Goal: Task Accomplishment & Management: Use online tool/utility

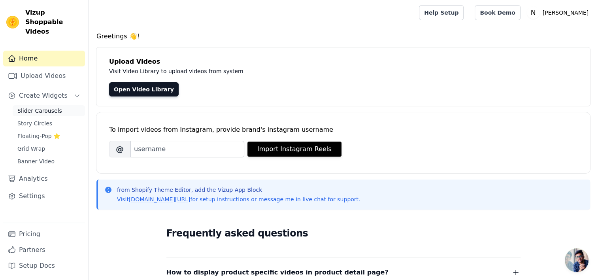
click at [41, 107] on span "Slider Carousels" at bounding box center [39, 111] width 45 height 8
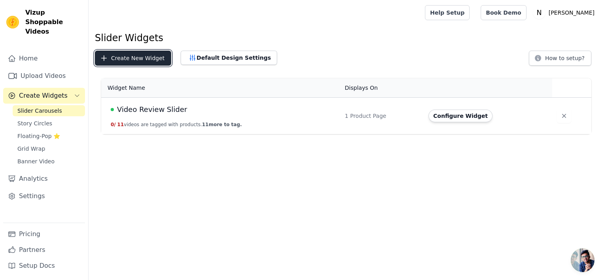
click at [126, 60] on button "Create New Widget" at bounding box center [133, 58] width 76 height 15
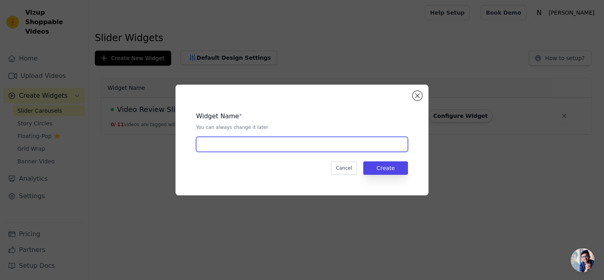
click at [239, 142] on input "text" at bounding box center [302, 144] width 212 height 15
drag, startPoint x: 234, startPoint y: 143, endPoint x: 202, endPoint y: 145, distance: 31.3
click at [202, 145] on input "Video Review Slider" at bounding box center [302, 144] width 212 height 15
click at [331, 144] on input "Video Slider" at bounding box center [302, 144] width 212 height 15
type input "Video Trust Slider"
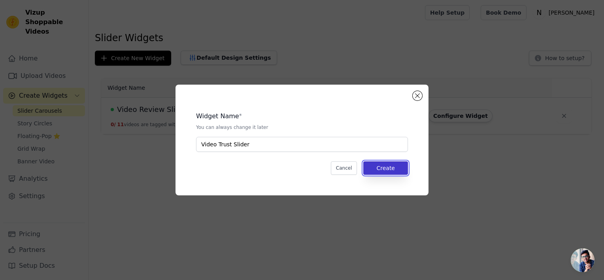
click at [389, 171] on button "Create" at bounding box center [385, 167] width 45 height 13
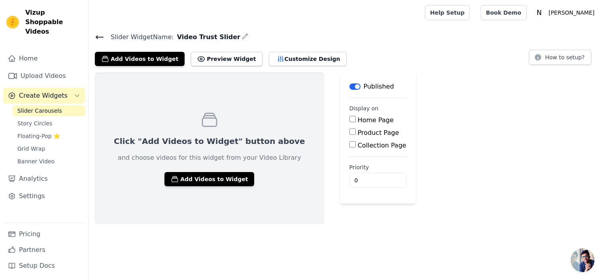
click at [100, 38] on icon at bounding box center [99, 36] width 9 height 9
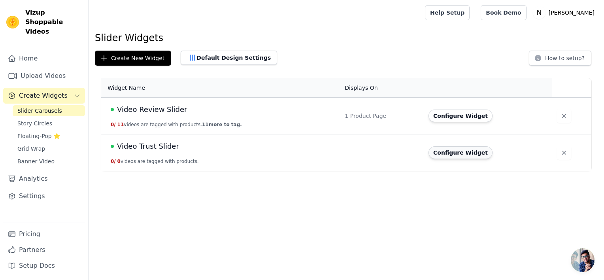
click at [445, 156] on button "Configure Widget" at bounding box center [460, 152] width 64 height 13
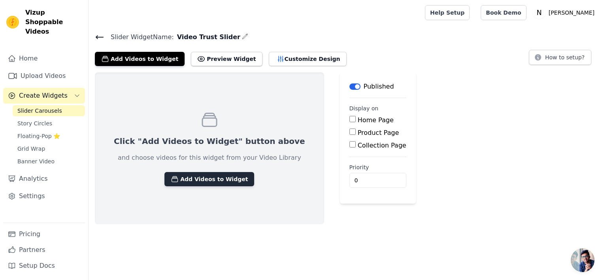
click at [201, 175] on button "Add Videos to Widget" at bounding box center [209, 179] width 90 height 14
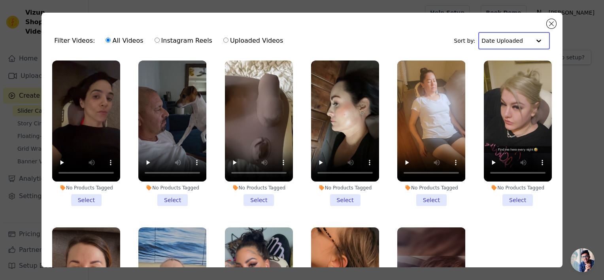
click at [500, 43] on input "text" at bounding box center [505, 41] width 49 height 16
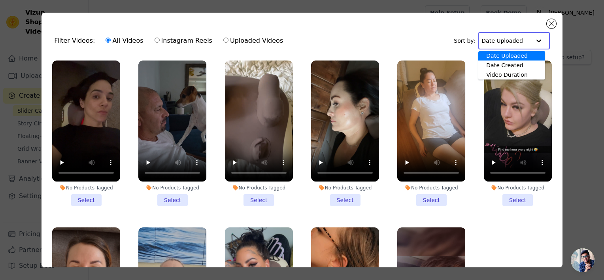
click at [500, 43] on input "text" at bounding box center [505, 41] width 49 height 16
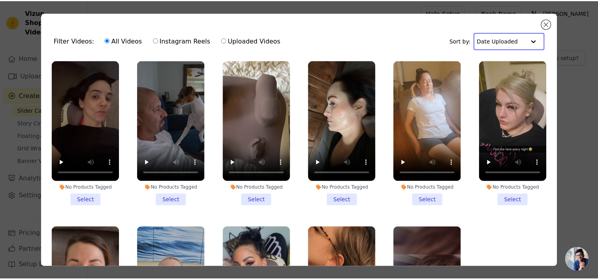
scroll to position [77, 0]
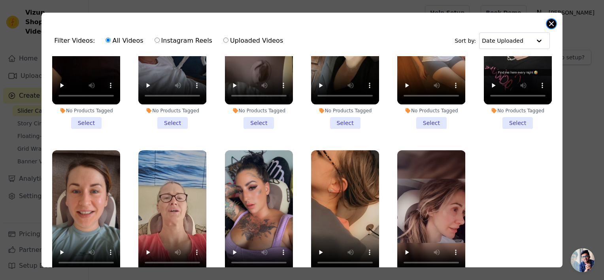
click at [549, 25] on button "Close modal" at bounding box center [550, 23] width 9 height 9
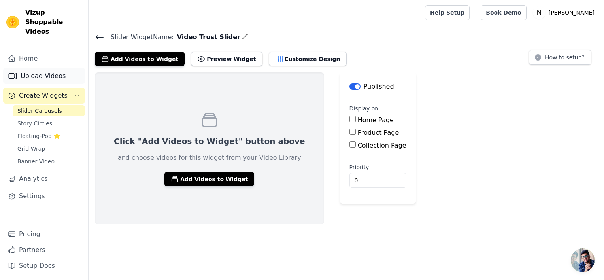
click at [51, 68] on link "Upload Videos" at bounding box center [44, 76] width 82 height 16
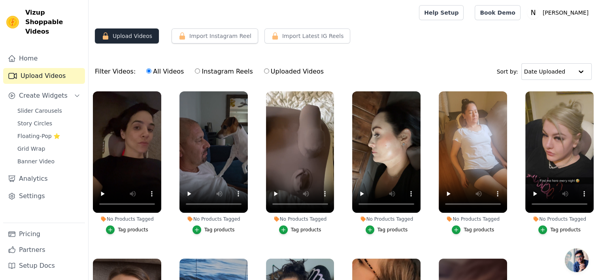
click at [140, 36] on button "Upload Videos" at bounding box center [127, 35] width 64 height 15
click at [135, 36] on button "Upload Videos" at bounding box center [127, 35] width 64 height 15
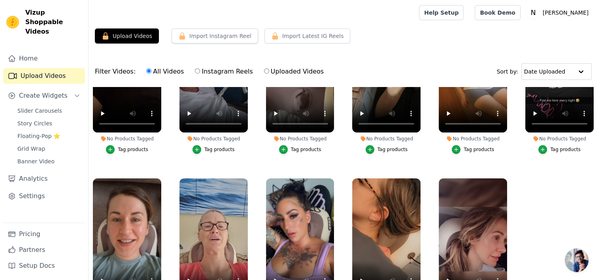
scroll to position [80, 0]
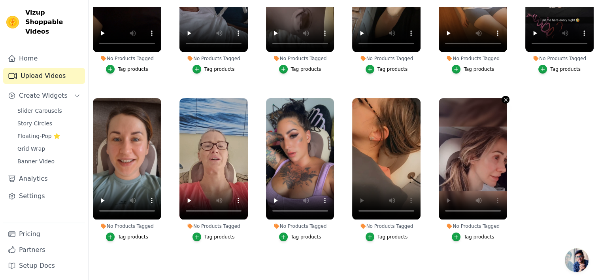
click at [504, 98] on icon "button" at bounding box center [505, 99] width 3 height 3
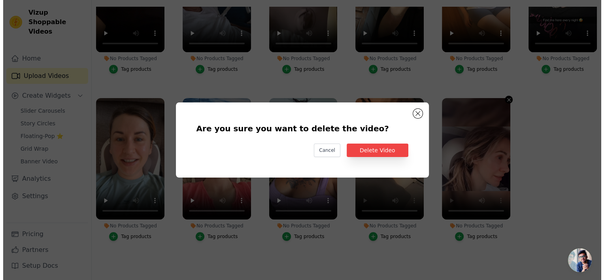
scroll to position [0, 0]
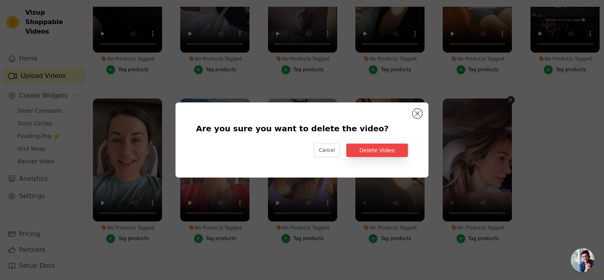
click at [554, 161] on div "Are you sure you want to delete the video? Cancel Delete Video" at bounding box center [302, 140] width 578 height 100
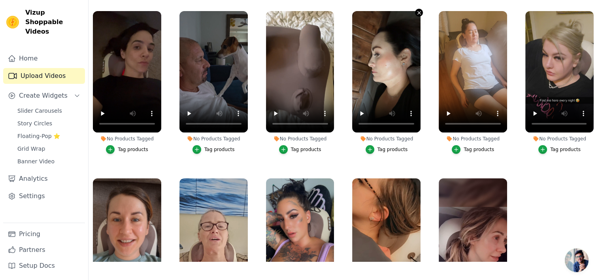
click at [418, 13] on icon "button" at bounding box center [419, 12] width 3 height 3
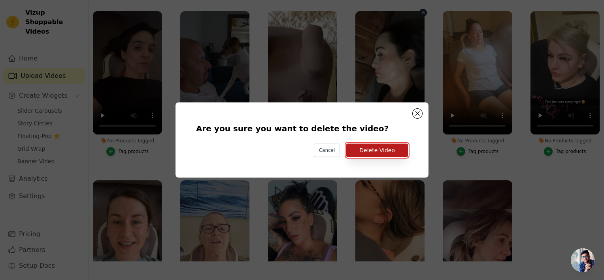
click at [369, 152] on button "Delete Video" at bounding box center [377, 149] width 62 height 13
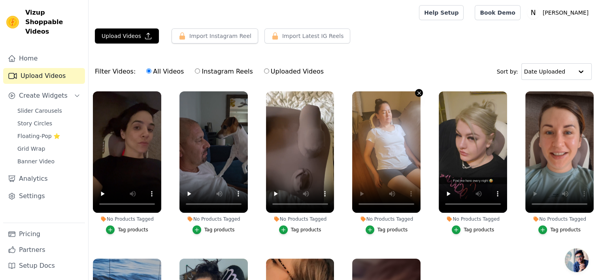
click at [417, 92] on icon "button" at bounding box center [419, 93] width 6 height 6
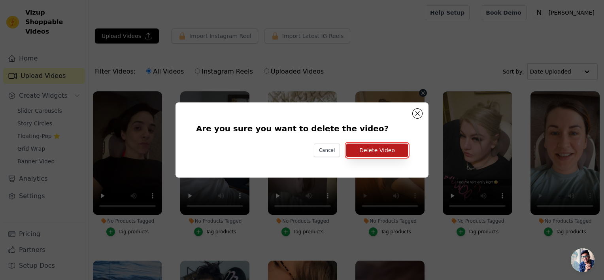
click at [370, 153] on button "Delete Video" at bounding box center [377, 149] width 62 height 13
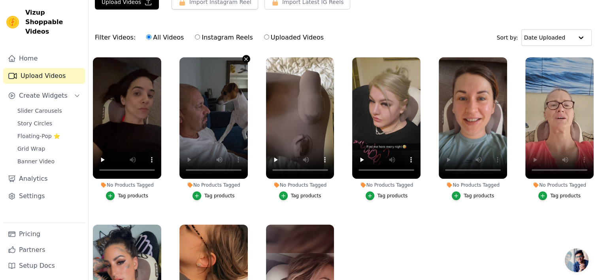
click at [245, 56] on icon "button" at bounding box center [246, 59] width 6 height 6
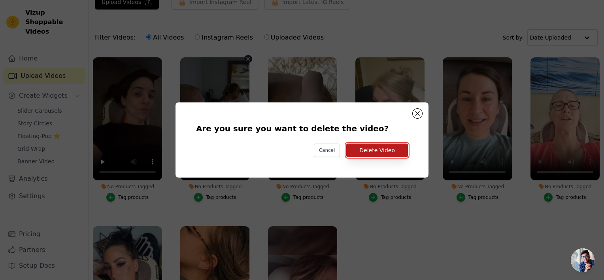
click at [393, 152] on button "Delete Video" at bounding box center [377, 149] width 62 height 13
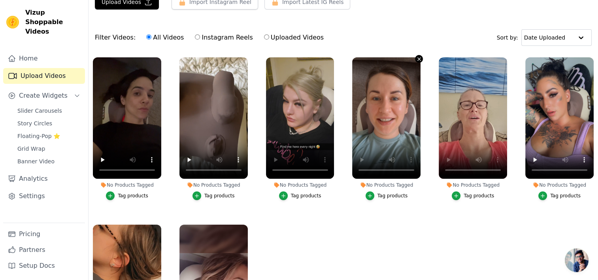
click at [417, 60] on icon "button" at bounding box center [419, 59] width 6 height 6
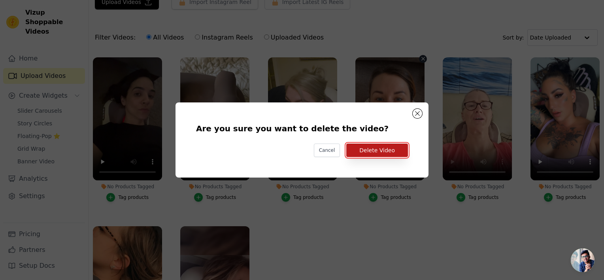
click at [377, 149] on button "Delete Video" at bounding box center [377, 149] width 62 height 13
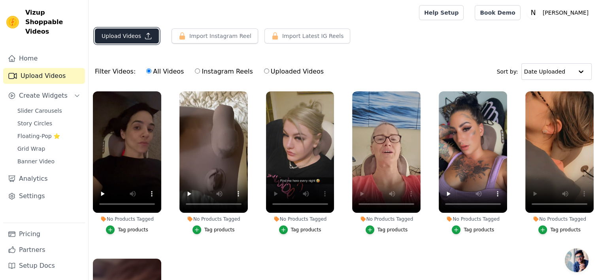
click at [134, 34] on button "Upload Videos" at bounding box center [127, 35] width 64 height 15
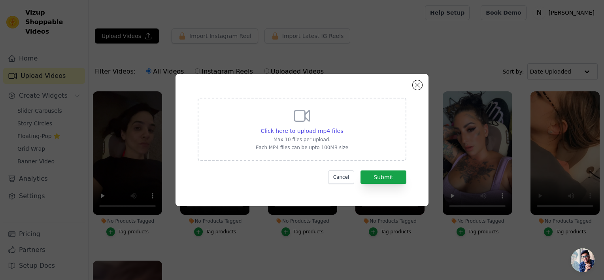
click at [309, 140] on p "Max 10 files per upload." at bounding box center [302, 139] width 92 height 6
click at [343, 127] on input "Click here to upload mp4 files Max 10 files per upload. Each MP4 files can be u…" at bounding box center [343, 126] width 0 height 0
type input "C:\fakepath\Therapist Authority Recovery.mp4"
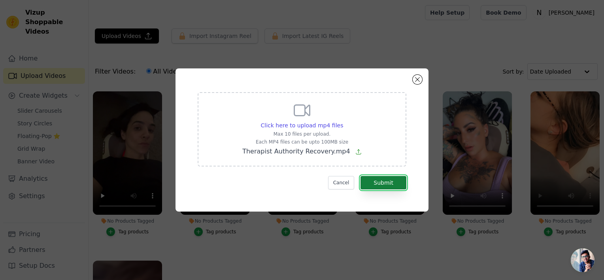
click at [390, 182] on button "Submit" at bounding box center [383, 182] width 46 height 13
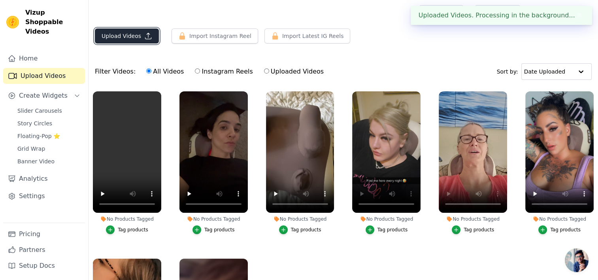
click at [139, 32] on button "Upload Videos" at bounding box center [127, 35] width 64 height 15
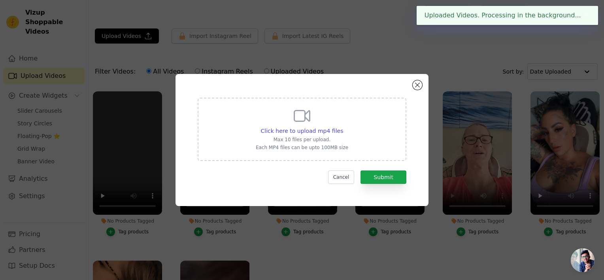
click at [298, 126] on div "Click here to upload mp4 files Max 10 files per upload. Each MP4 files can be u…" at bounding box center [302, 128] width 92 height 44
click at [343, 126] on input "Click here to upload mp4 files Max 10 files per upload. Each MP4 files can be u…" at bounding box center [343, 126] width 0 height 0
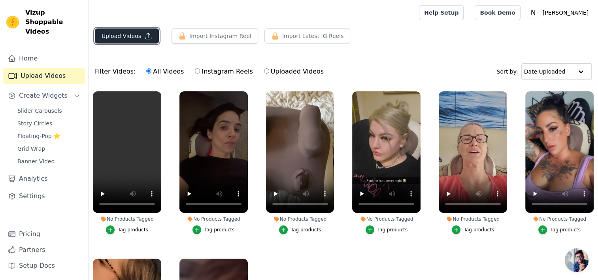
click at [145, 39] on icon "button" at bounding box center [148, 36] width 6 height 6
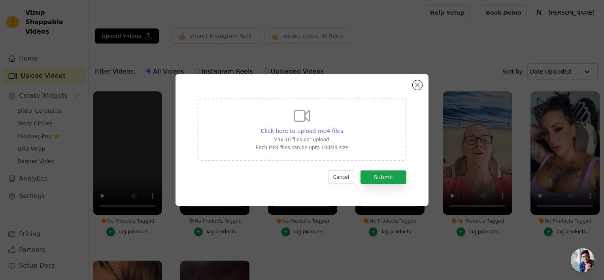
click at [321, 134] on span "Click here to upload mp4 files" at bounding box center [302, 131] width 83 height 6
click at [343, 127] on input "Click here to upload mp4 files Max 10 files per upload. Each MP4 files can be u…" at bounding box center [343, 126] width 0 height 0
type input "C:\fakepath\Lymph Stagnation UGC.mp4"
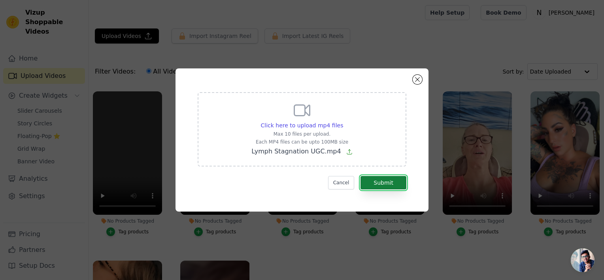
click at [392, 184] on button "Submit" at bounding box center [383, 182] width 46 height 13
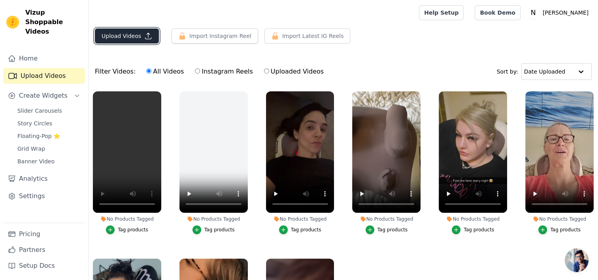
click at [144, 34] on icon "button" at bounding box center [148, 36] width 8 height 8
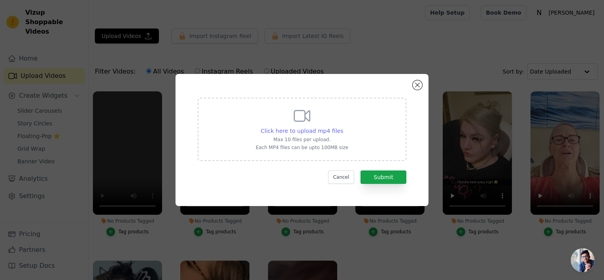
click at [324, 133] on span "Click here to upload mp4 files" at bounding box center [302, 131] width 83 height 6
click at [343, 127] on input "Click here to upload mp4 files Max 10 files per upload. Each MP4 files can be u…" at bounding box center [343, 126] width 0 height 0
type input "C:\fakepath\Hizoo Neck Massager Reviews - Professional 4-Prong Technology.mp4"
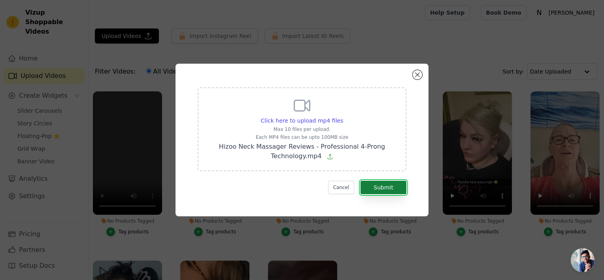
click at [394, 188] on button "Submit" at bounding box center [383, 187] width 46 height 13
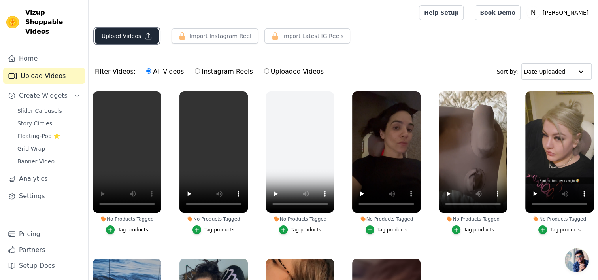
click at [132, 35] on button "Upload Videos" at bounding box center [127, 35] width 64 height 15
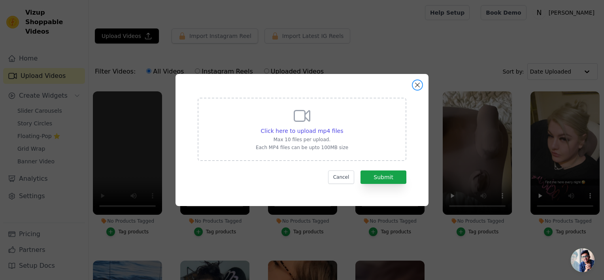
click at [414, 85] on button "Close modal" at bounding box center [417, 84] width 9 height 9
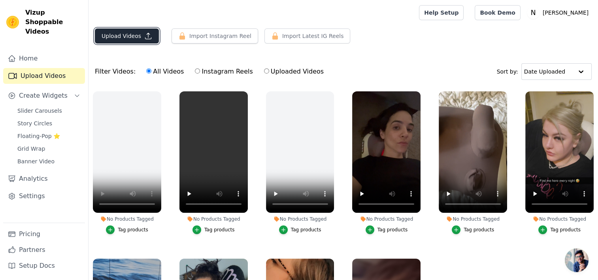
click at [132, 34] on button "Upload Videos" at bounding box center [127, 35] width 64 height 15
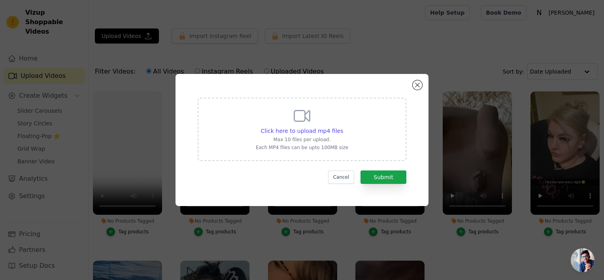
click at [356, 144] on div "Click here to upload mp4 files Max 10 files per upload. Each MP4 files can be u…" at bounding box center [302, 129] width 209 height 63
click at [343, 127] on input "Click here to upload mp4 files Max 10 files per upload. Each MP4 files can be u…" at bounding box center [343, 126] width 0 height 0
type input "C:\fakepath\AQPwOKC6W76vq4l1dxmgB6oA2mmUmJ-yBsk8k4dF2qG7lpGc5Y6jzHj_C2wtufdfJNx…"
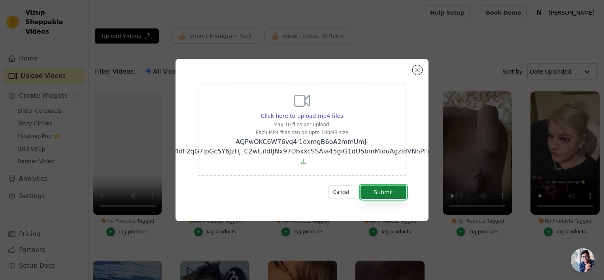
click at [379, 185] on button "Submit" at bounding box center [383, 191] width 46 height 13
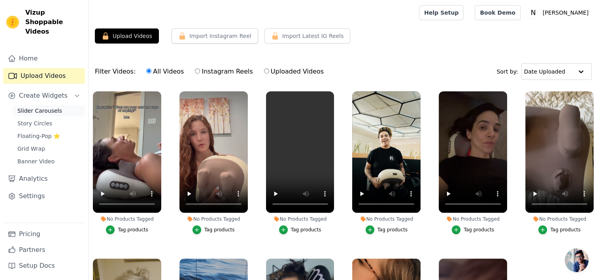
click at [63, 105] on link "Slider Carousels" at bounding box center [49, 110] width 72 height 11
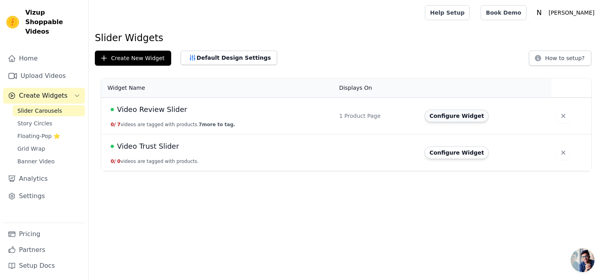
click at [450, 117] on button "Configure Widget" at bounding box center [456, 115] width 64 height 13
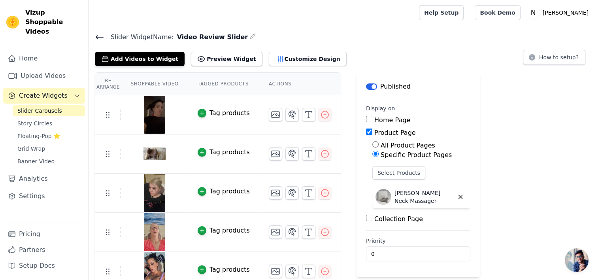
click at [96, 34] on icon at bounding box center [99, 36] width 9 height 9
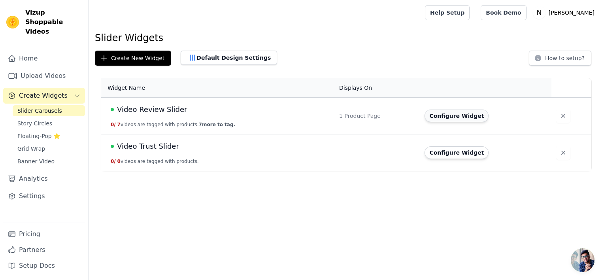
click at [441, 118] on button "Configure Widget" at bounding box center [456, 115] width 64 height 13
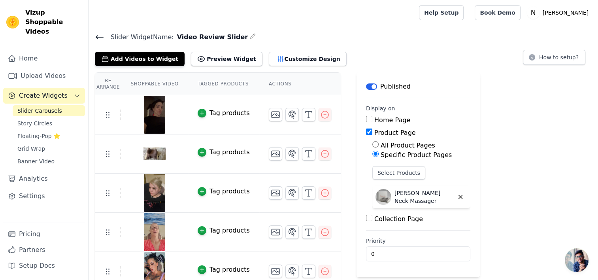
click at [98, 41] on h4 "Slider Widget Name: Video Review Slider" at bounding box center [343, 37] width 497 height 11
click at [98, 34] on icon at bounding box center [99, 36] width 9 height 9
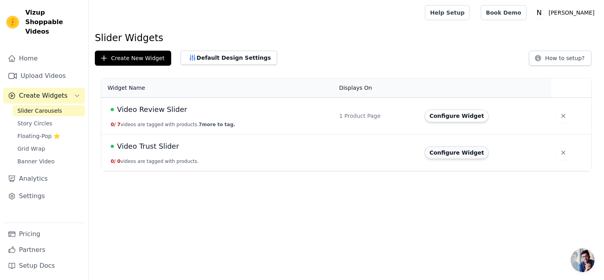
click at [434, 156] on button "Configure Widget" at bounding box center [456, 152] width 64 height 13
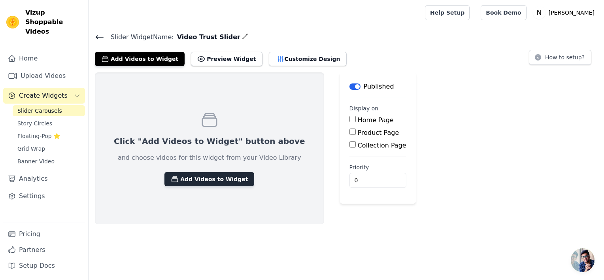
click at [184, 180] on button "Add Videos to Widget" at bounding box center [209, 179] width 90 height 14
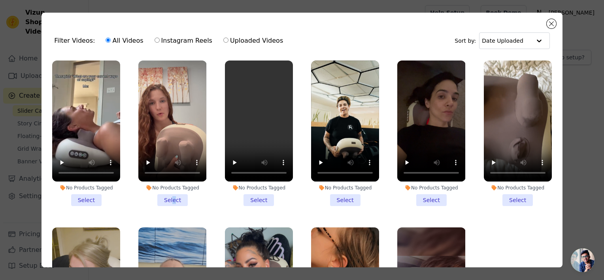
click at [171, 193] on li "No Products Tagged Select" at bounding box center [172, 132] width 68 height 145
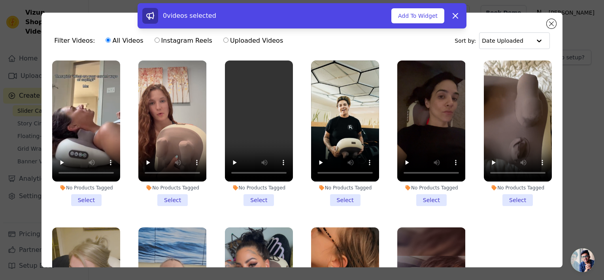
drag, startPoint x: 171, startPoint y: 193, endPoint x: 177, endPoint y: 198, distance: 7.0
click at [177, 198] on li "No Products Tagged Select" at bounding box center [172, 132] width 68 height 145
click at [0, 0] on input "No Products Tagged Select" at bounding box center [0, 0] width 0 height 0
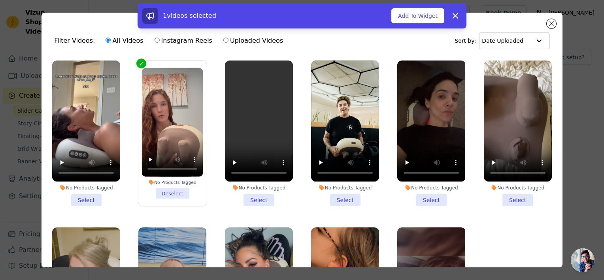
click at [86, 198] on li "No Products Tagged Select" at bounding box center [86, 132] width 68 height 145
click at [0, 0] on input "No Products Tagged Select" at bounding box center [0, 0] width 0 height 0
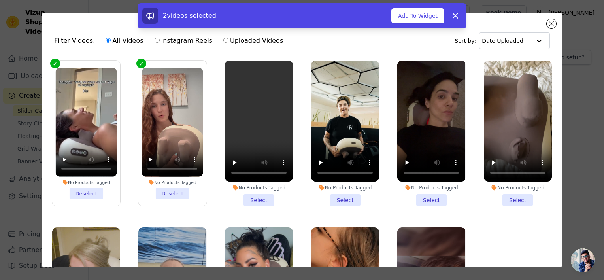
click at [250, 196] on li "No Products Tagged Select" at bounding box center [259, 132] width 68 height 145
click at [0, 0] on input "No Products Tagged Select" at bounding box center [0, 0] width 0 height 0
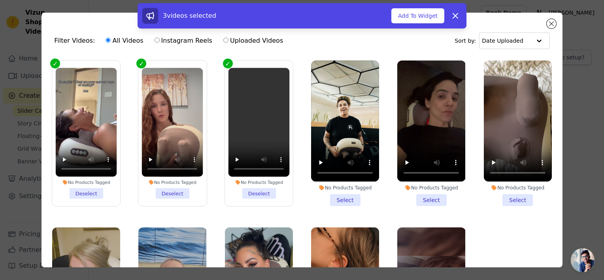
click at [341, 198] on li "No Products Tagged Select" at bounding box center [345, 132] width 68 height 145
click at [0, 0] on input "No Products Tagged Select" at bounding box center [0, 0] width 0 height 0
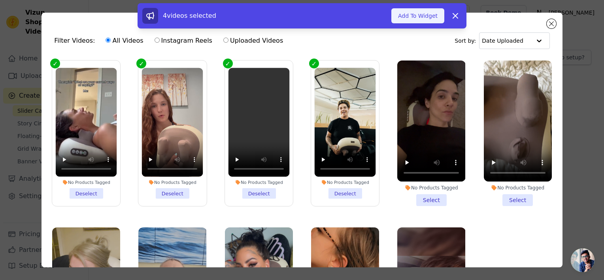
click at [413, 14] on button "Add To Widget" at bounding box center [417, 15] width 53 height 15
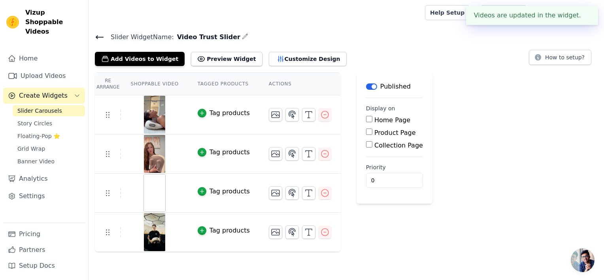
click at [153, 189] on img at bounding box center [154, 193] width 22 height 38
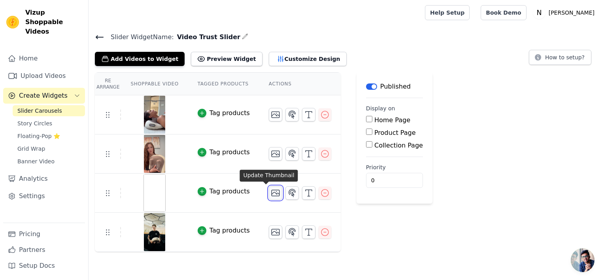
click at [271, 194] on icon "button" at bounding box center [275, 192] width 9 height 9
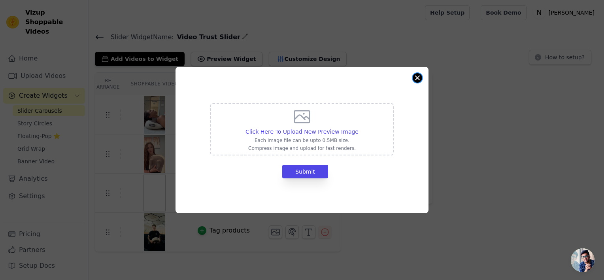
click at [416, 79] on button "Close modal" at bounding box center [417, 77] width 9 height 9
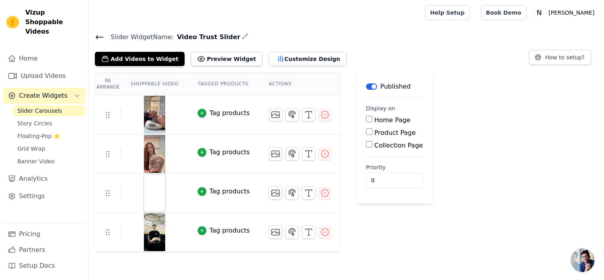
click at [153, 188] on img at bounding box center [154, 193] width 22 height 38
click at [44, 68] on link "Upload Videos" at bounding box center [44, 76] width 82 height 16
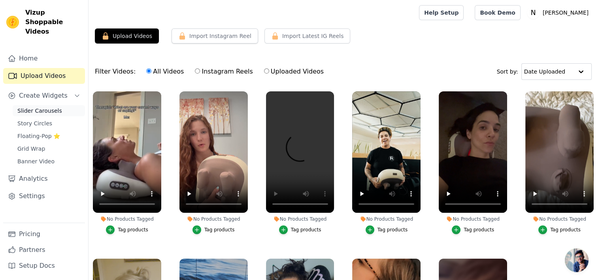
click at [47, 107] on span "Slider Carousels" at bounding box center [39, 111] width 45 height 8
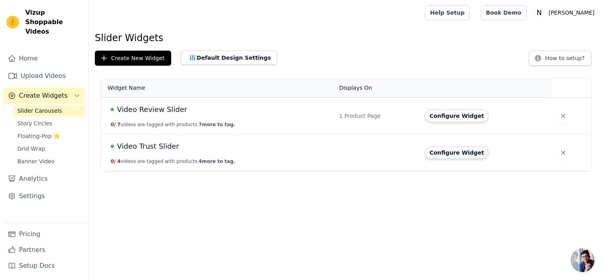
click at [463, 154] on button "Configure Widget" at bounding box center [456, 152] width 64 height 13
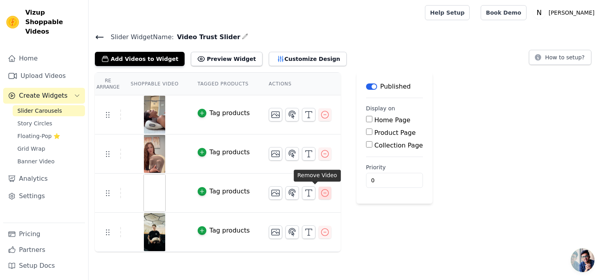
click at [320, 194] on icon "button" at bounding box center [324, 192] width 9 height 9
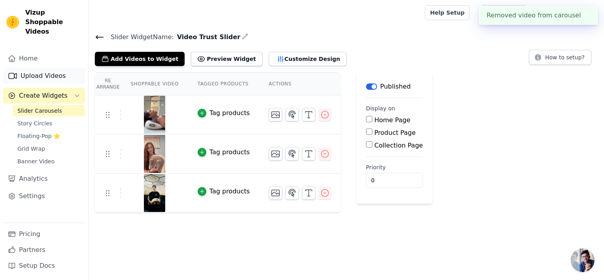
click at [45, 69] on link "Upload Videos" at bounding box center [44, 76] width 82 height 16
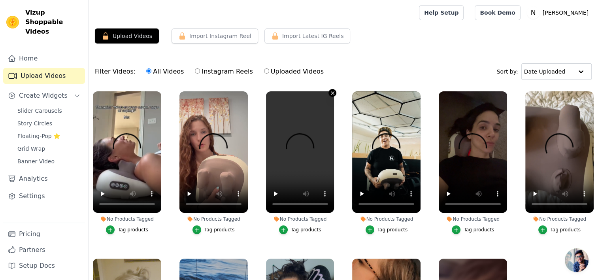
click at [332, 92] on icon "button" at bounding box center [333, 93] width 6 height 6
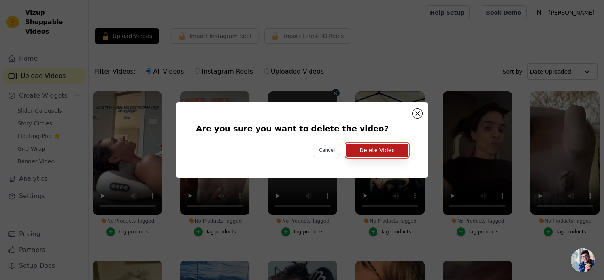
click at [379, 150] on button "Delete Video" at bounding box center [377, 149] width 62 height 13
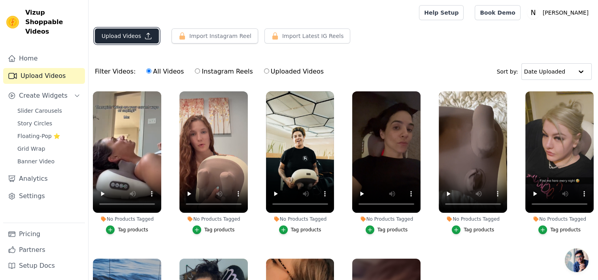
click at [113, 39] on button "Upload Videos" at bounding box center [127, 35] width 64 height 15
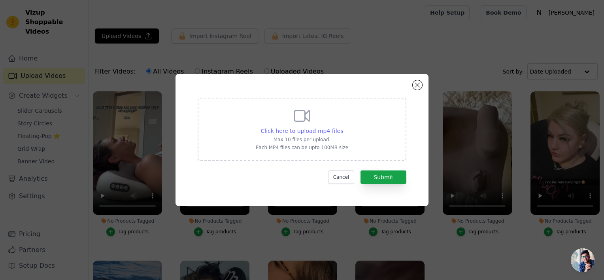
click at [318, 132] on span "Click here to upload mp4 files" at bounding box center [302, 131] width 83 height 6
click at [343, 127] on input "Click here to upload mp4 files Max 10 files per upload. Each MP4 files can be u…" at bounding box center [343, 126] width 0 height 0
type input "C:\fakepath\Lymph Stagnation UGC.mp4"
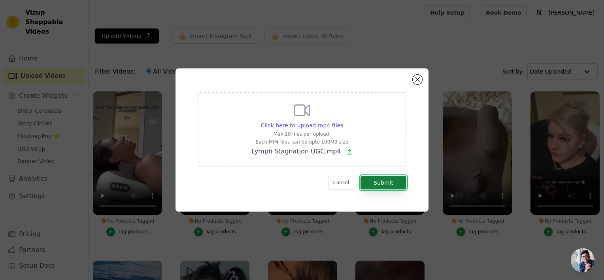
click at [381, 182] on button "Submit" at bounding box center [383, 182] width 46 height 13
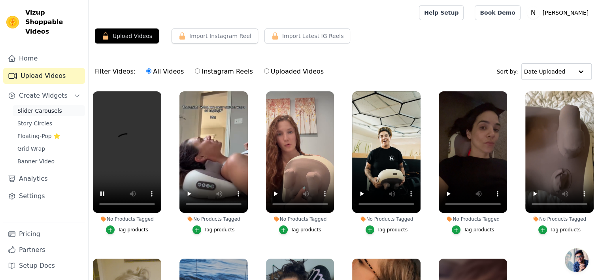
click at [41, 107] on span "Slider Carousels" at bounding box center [39, 111] width 45 height 8
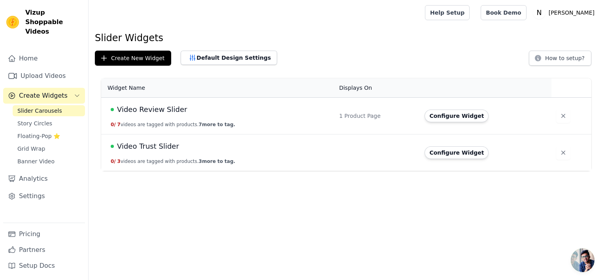
click at [463, 150] on button "Configure Widget" at bounding box center [456, 152] width 64 height 13
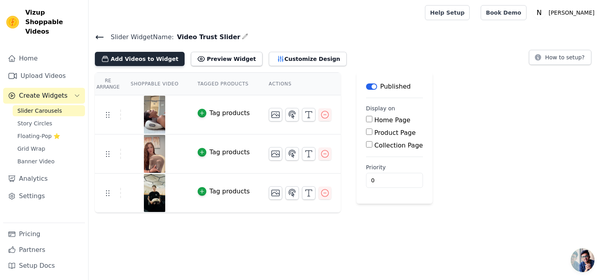
click at [155, 60] on button "Add Videos to Widget" at bounding box center [140, 59] width 90 height 14
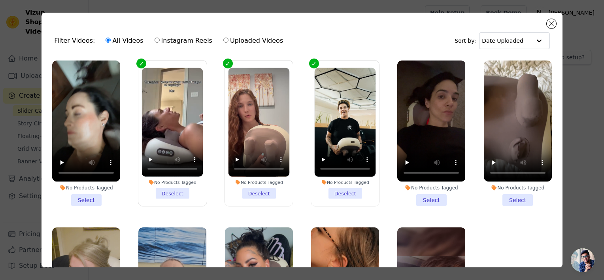
click at [86, 195] on li "No Products Tagged Select" at bounding box center [86, 132] width 68 height 145
click at [0, 0] on input "No Products Tagged Select" at bounding box center [0, 0] width 0 height 0
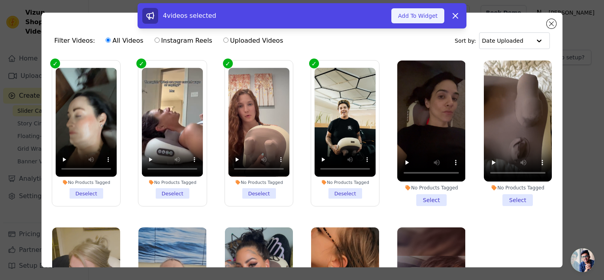
click at [429, 22] on button "Add To Widget" at bounding box center [417, 15] width 53 height 15
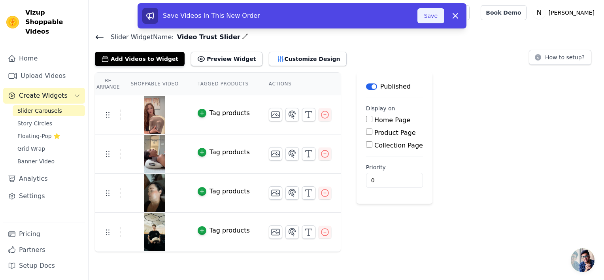
click at [432, 15] on button "Save" at bounding box center [430, 15] width 27 height 15
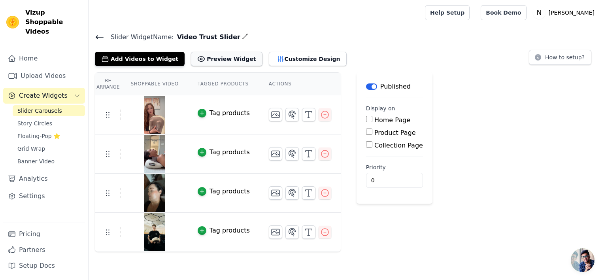
click at [221, 58] on button "Preview Widget" at bounding box center [226, 59] width 71 height 14
click at [279, 58] on button "Customize Design" at bounding box center [308, 59] width 78 height 14
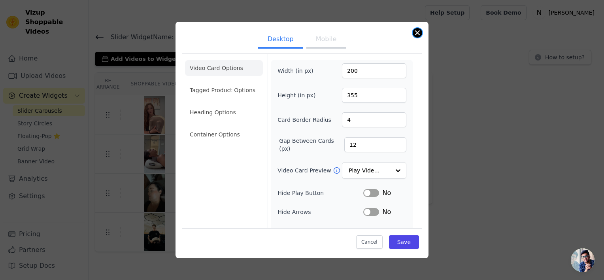
click at [417, 34] on button "Close modal" at bounding box center [417, 32] width 9 height 9
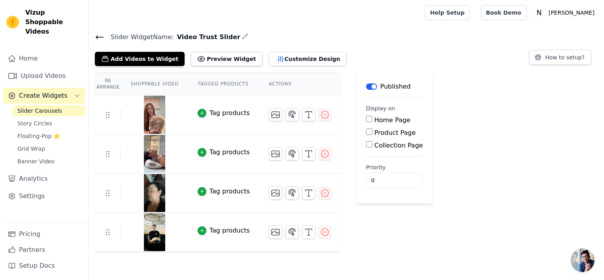
click at [102, 37] on icon at bounding box center [99, 37] width 7 height 3
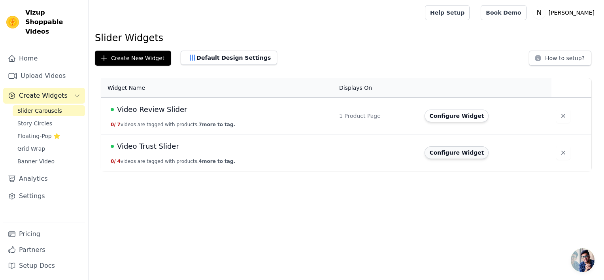
click at [455, 156] on button "Configure Widget" at bounding box center [456, 152] width 64 height 13
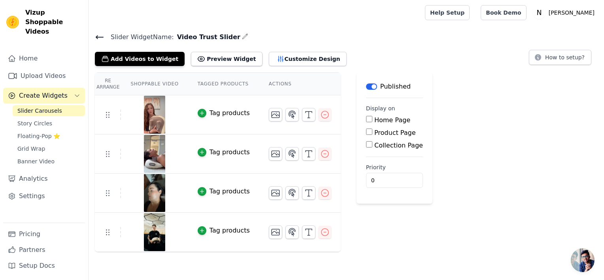
click at [98, 38] on icon at bounding box center [99, 36] width 9 height 9
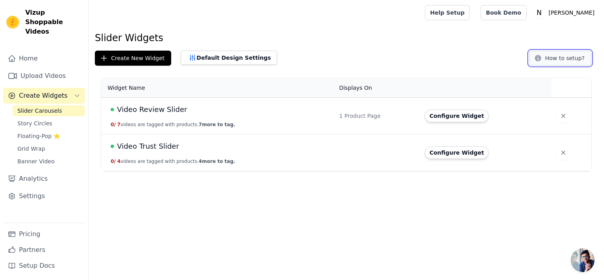
click at [550, 55] on button "How to setup?" at bounding box center [560, 58] width 62 height 15
click at [467, 153] on button "Configure Widget" at bounding box center [456, 152] width 64 height 13
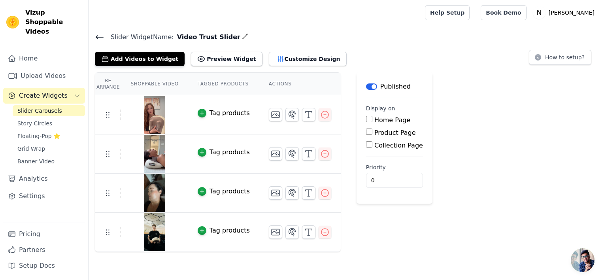
click at [366, 132] on input "Product Page" at bounding box center [369, 131] width 6 height 6
checkbox input "true"
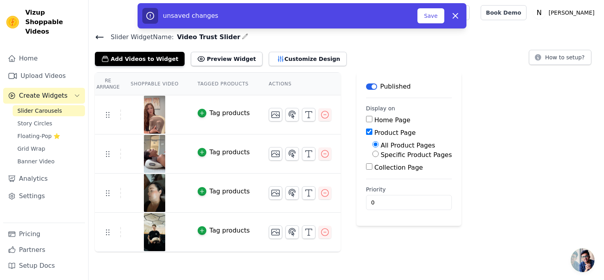
click at [372, 153] on input "Specific Product Pages" at bounding box center [375, 154] width 6 height 6
radio input "true"
click at [376, 169] on button "Select Products" at bounding box center [398, 172] width 53 height 13
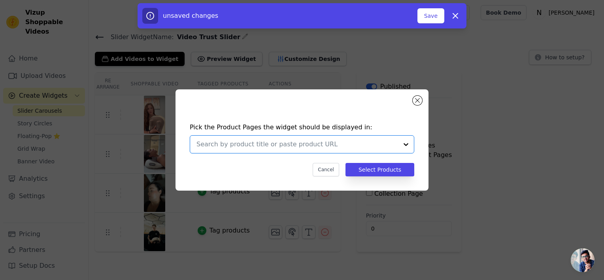
click at [353, 147] on input "text" at bounding box center [297, 143] width 202 height 9
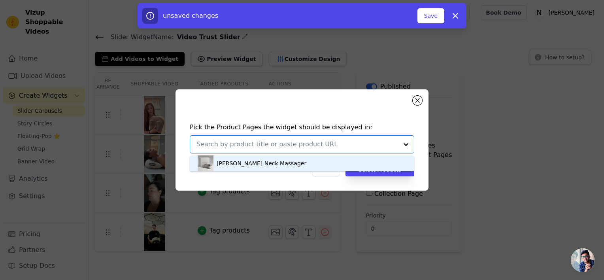
click at [335, 165] on div "[PERSON_NAME] Neck Massager" at bounding box center [302, 163] width 209 height 16
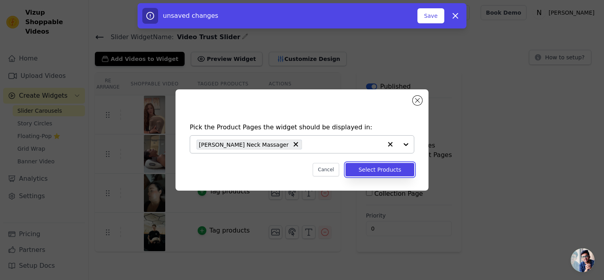
click at [375, 168] on button "Select Products" at bounding box center [379, 169] width 69 height 13
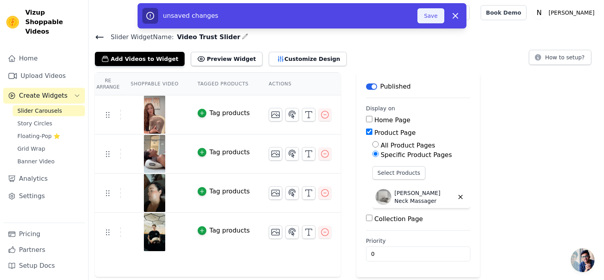
click at [431, 15] on button "Save" at bounding box center [430, 15] width 27 height 15
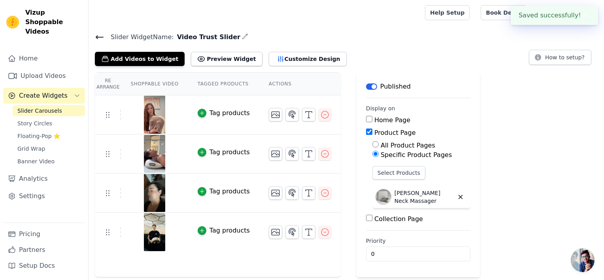
click at [415, 21] on div at bounding box center [255, 12] width 320 height 25
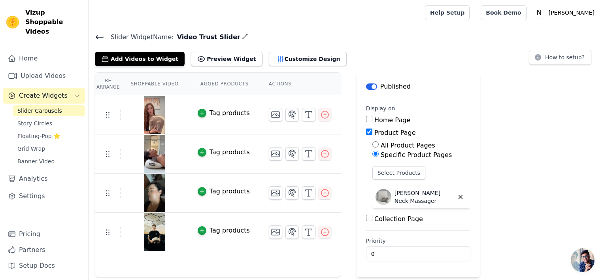
click at [96, 37] on icon at bounding box center [99, 36] width 9 height 9
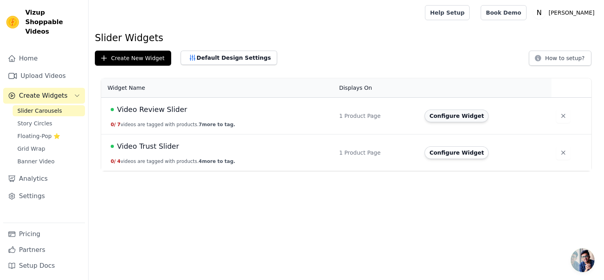
click at [442, 118] on button "Configure Widget" at bounding box center [456, 115] width 64 height 13
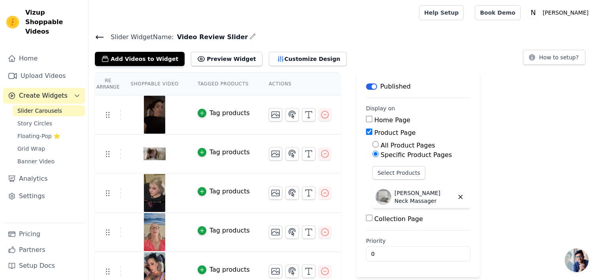
click at [100, 35] on icon at bounding box center [99, 36] width 9 height 9
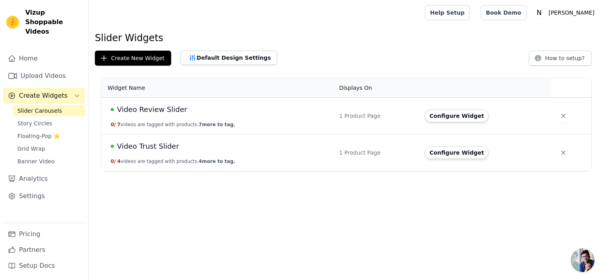
click at [428, 152] on button "Configure Widget" at bounding box center [456, 152] width 64 height 13
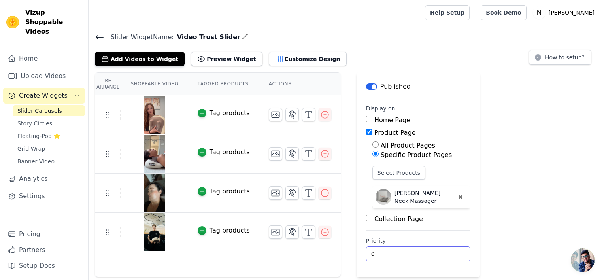
click at [401, 250] on input "0" at bounding box center [418, 253] width 104 height 15
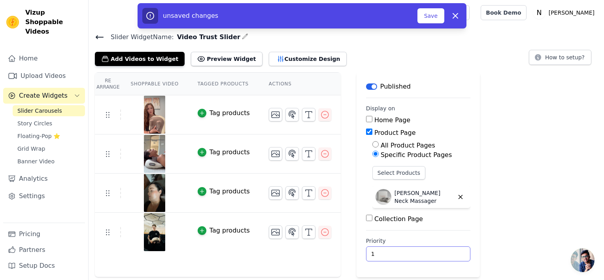
type input "1"
click at [442, 251] on input "1" at bounding box center [418, 253] width 104 height 15
click at [96, 36] on icon at bounding box center [99, 36] width 9 height 9
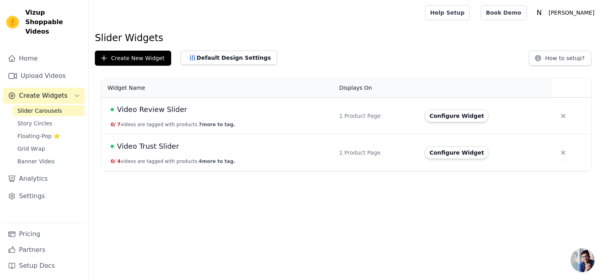
click at [428, 121] on button "Configure Widget" at bounding box center [456, 115] width 64 height 13
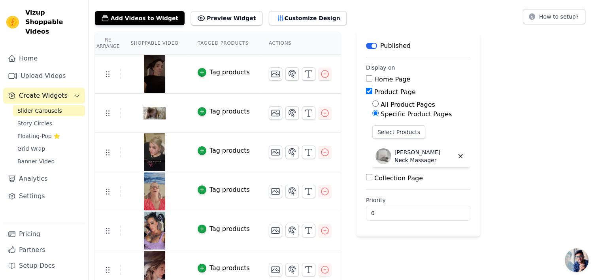
scroll to position [42, 0]
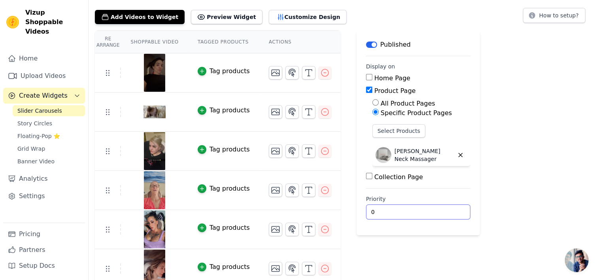
click at [391, 217] on input "0" at bounding box center [418, 211] width 104 height 15
click at [441, 214] on input "0" at bounding box center [418, 211] width 104 height 15
click at [441, 213] on input "0" at bounding box center [418, 211] width 104 height 15
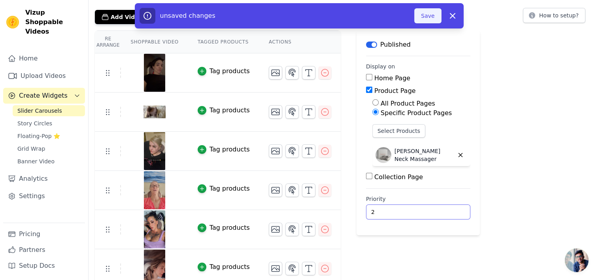
type input "2"
click at [431, 15] on button "Save" at bounding box center [427, 15] width 27 height 15
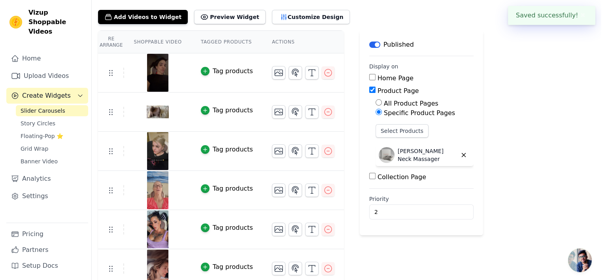
scroll to position [0, 0]
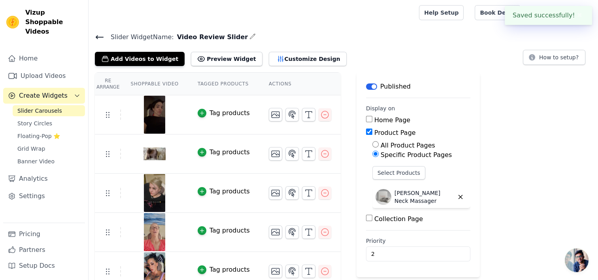
click at [102, 36] on icon at bounding box center [99, 36] width 9 height 9
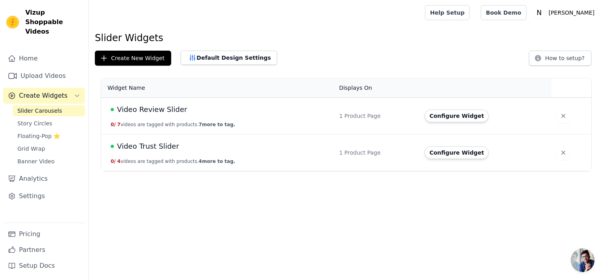
click at [162, 145] on span "Video Trust Slider" at bounding box center [148, 146] width 62 height 11
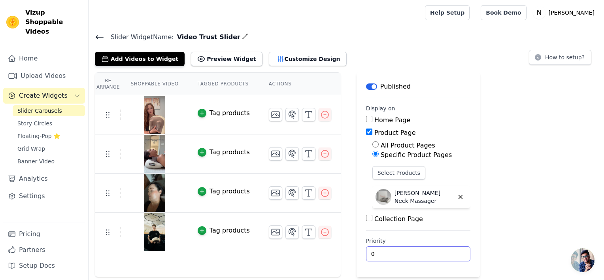
click at [381, 253] on input "0" at bounding box center [418, 253] width 104 height 15
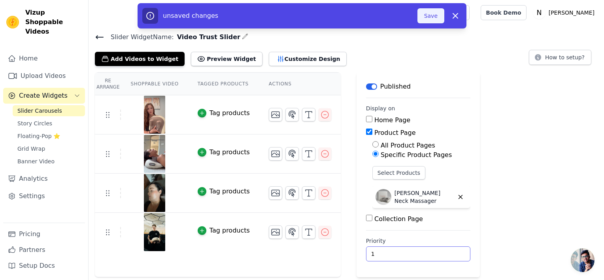
type input "1"
click at [427, 13] on button "Save" at bounding box center [430, 15] width 27 height 15
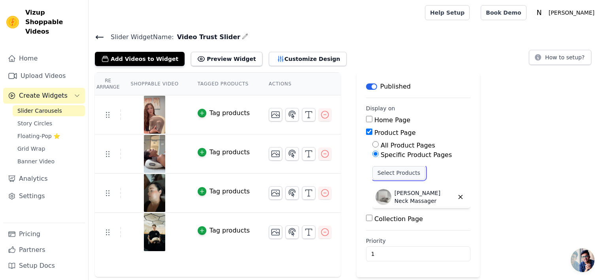
click at [377, 174] on button "Select Products" at bounding box center [398, 172] width 53 height 13
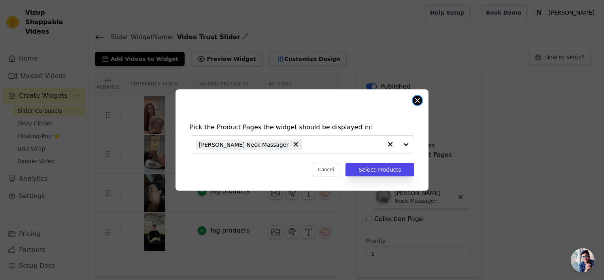
click at [417, 103] on button "Close modal" at bounding box center [417, 100] width 9 height 9
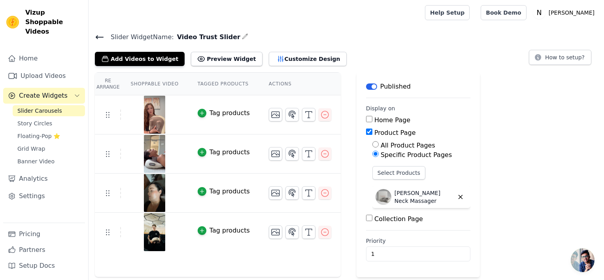
click at [98, 36] on icon at bounding box center [99, 37] width 7 height 3
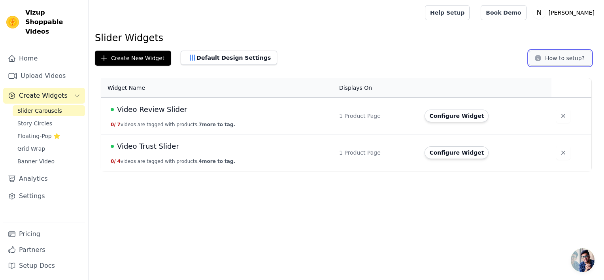
click at [566, 61] on button "How to setup?" at bounding box center [560, 58] width 62 height 15
click at [444, 119] on button "Configure Widget" at bounding box center [456, 115] width 64 height 13
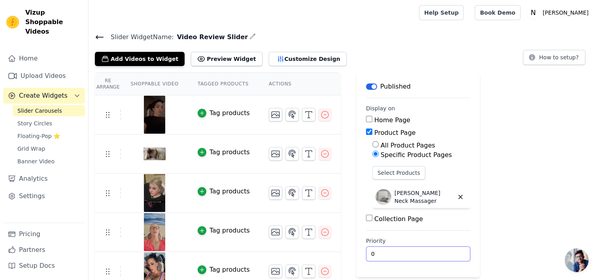
click at [376, 253] on input "0" at bounding box center [418, 253] width 104 height 15
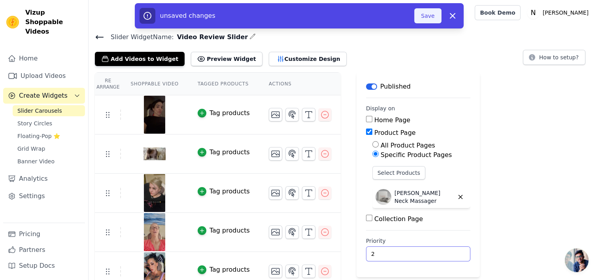
type input "2"
click at [423, 12] on button "Save" at bounding box center [427, 15] width 27 height 15
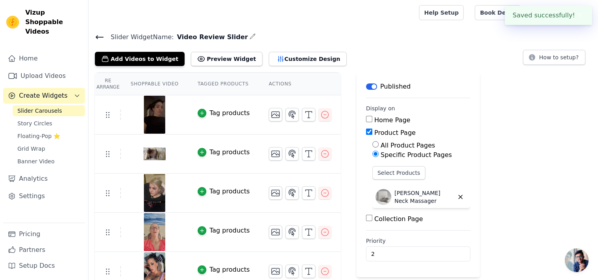
click at [98, 35] on icon at bounding box center [99, 36] width 9 height 9
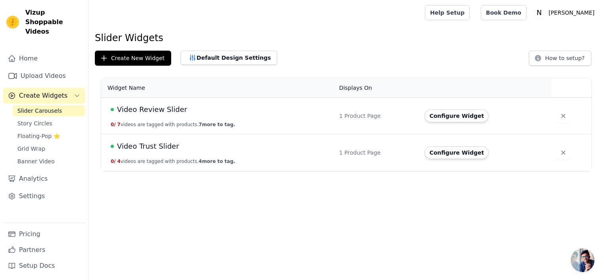
click at [449, 155] on button "Configure Widget" at bounding box center [456, 152] width 64 height 13
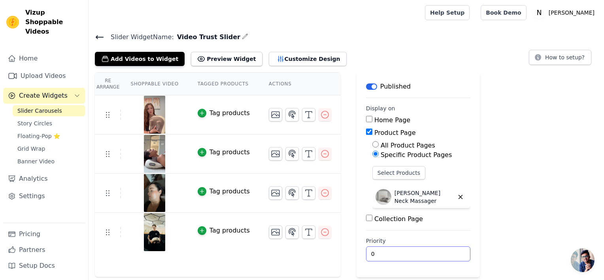
click at [388, 246] on input "0" at bounding box center [418, 253] width 104 height 15
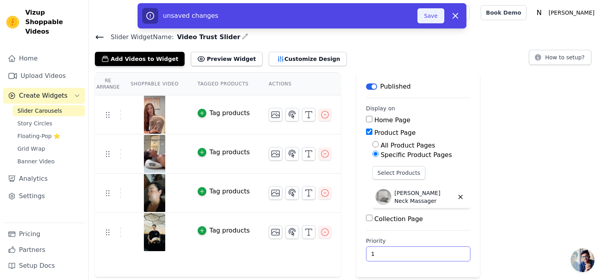
type input "1"
click at [427, 14] on button "Save" at bounding box center [430, 15] width 27 height 15
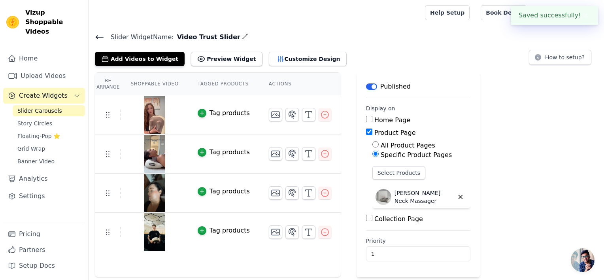
click at [98, 34] on icon at bounding box center [99, 36] width 9 height 9
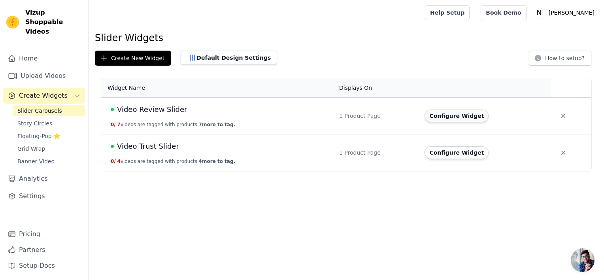
click at [460, 113] on button "Configure Widget" at bounding box center [456, 115] width 64 height 13
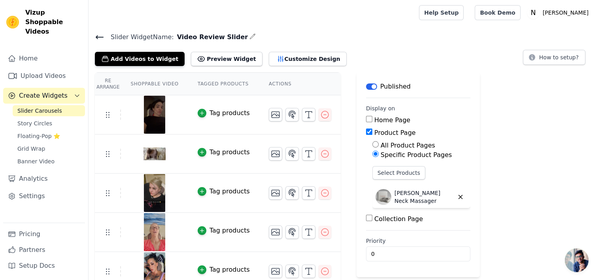
scroll to position [88, 0]
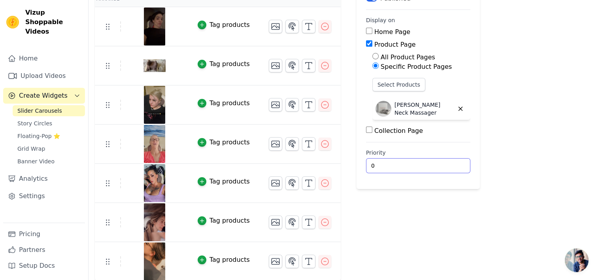
click at [383, 165] on input "0" at bounding box center [418, 165] width 104 height 15
click at [441, 168] on input "0" at bounding box center [418, 165] width 104 height 15
click at [441, 167] on input "0" at bounding box center [418, 165] width 104 height 15
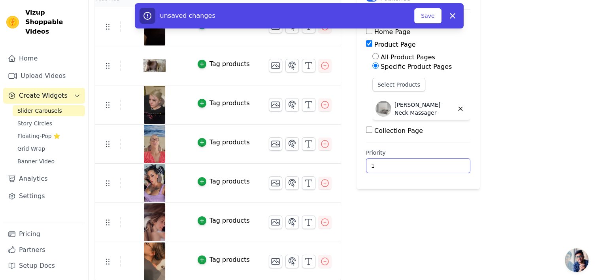
click at [441, 164] on input "1" at bounding box center [418, 165] width 104 height 15
click at [441, 164] on input "2" at bounding box center [418, 165] width 104 height 15
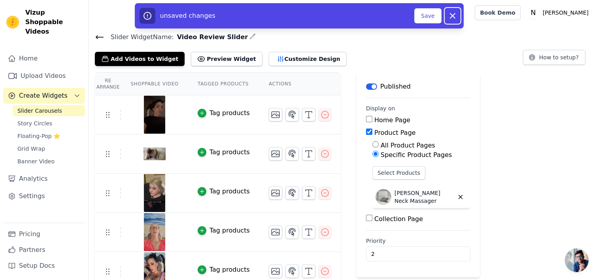
click at [450, 19] on icon "button" at bounding box center [452, 15] width 9 height 9
type input "0"
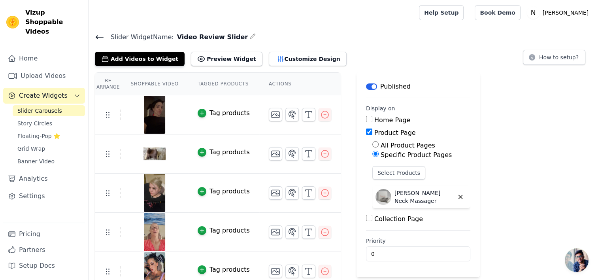
click at [103, 40] on icon at bounding box center [99, 36] width 9 height 9
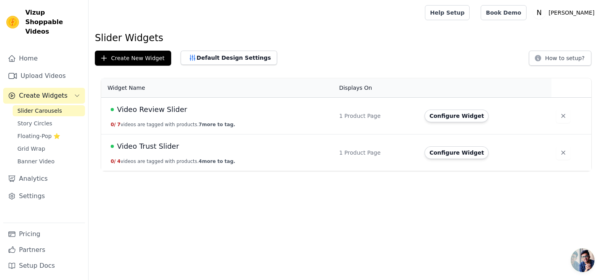
click at [453, 153] on button "Configure Widget" at bounding box center [456, 152] width 64 height 13
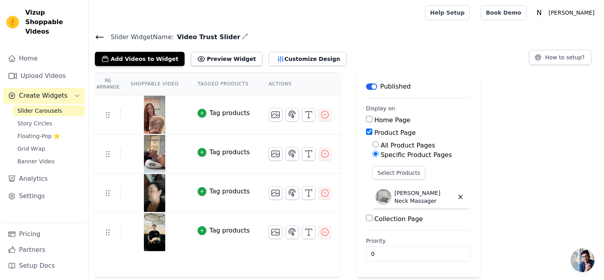
click at [93, 36] on div "Slider Widget Name: Video Trust Slider Add Videos to Widget Preview Widget Cust…" at bounding box center [346, 49] width 515 height 34
click at [98, 35] on icon at bounding box center [99, 36] width 9 height 9
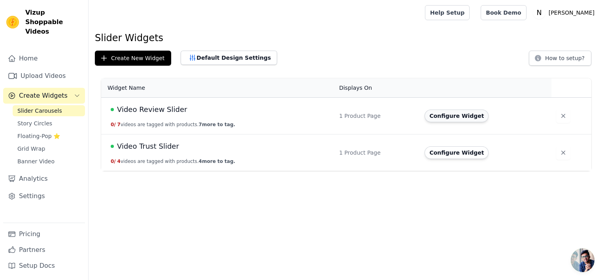
click at [448, 116] on button "Configure Widget" at bounding box center [456, 115] width 64 height 13
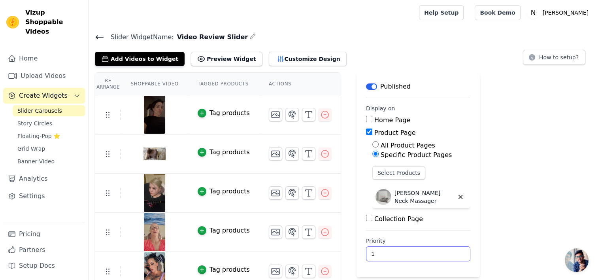
type input "1"
click at [441, 250] on input "1" at bounding box center [418, 253] width 104 height 15
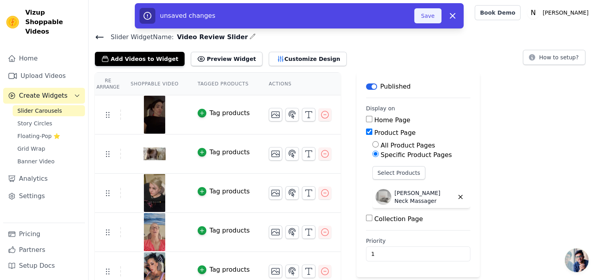
click at [430, 13] on button "Save" at bounding box center [427, 15] width 27 height 15
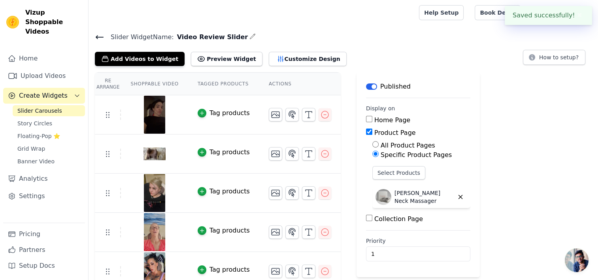
click at [98, 37] on icon at bounding box center [99, 37] width 7 height 3
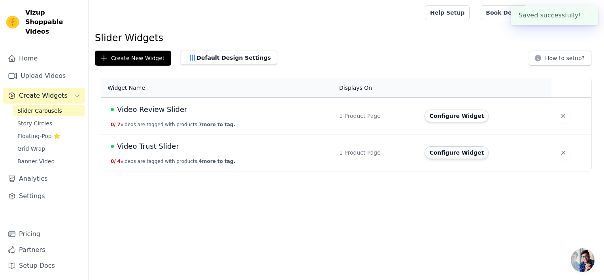
click at [433, 153] on button "Configure Widget" at bounding box center [456, 152] width 64 height 13
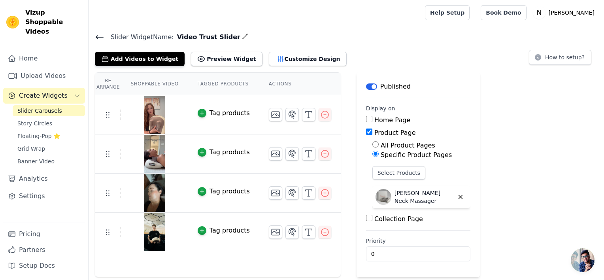
click at [96, 34] on icon at bounding box center [99, 36] width 9 height 9
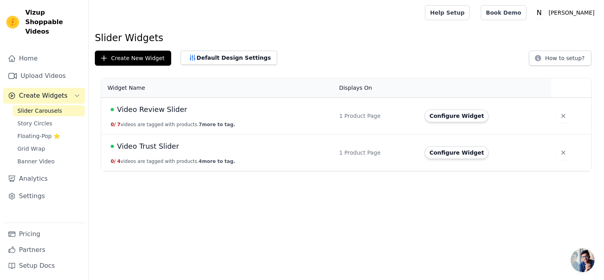
click at [454, 117] on button "Configure Widget" at bounding box center [456, 115] width 64 height 13
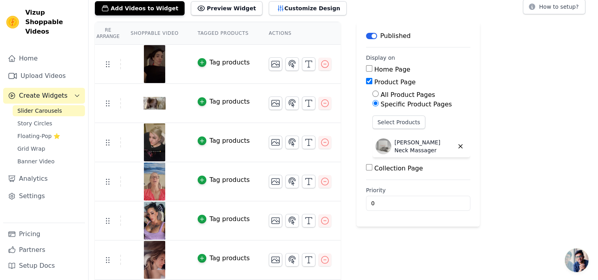
scroll to position [51, 0]
click at [410, 203] on input "0" at bounding box center [418, 203] width 104 height 15
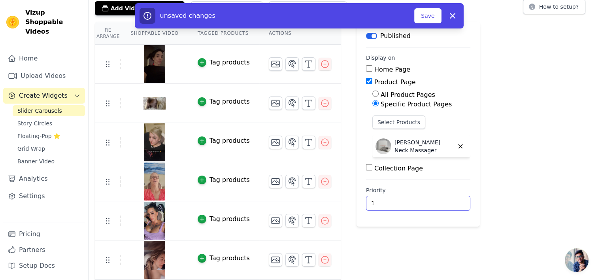
type input "1"
click at [440, 201] on input "1" at bounding box center [418, 203] width 104 height 15
click at [424, 14] on button "Save" at bounding box center [427, 15] width 27 height 15
click at [430, 15] on button "Save" at bounding box center [427, 15] width 27 height 15
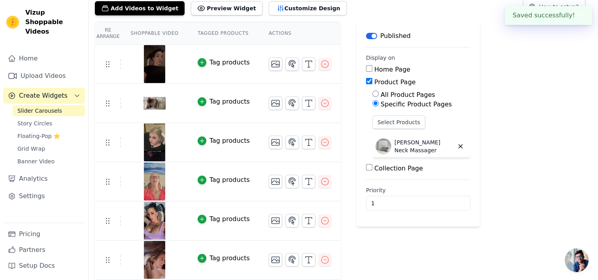
scroll to position [0, 0]
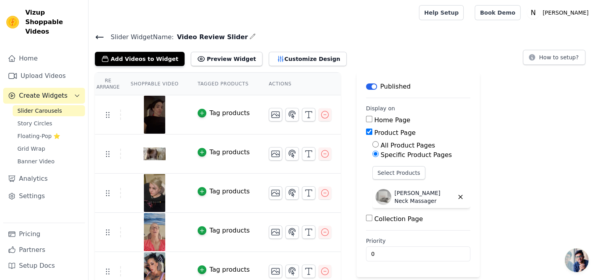
click at [103, 36] on icon at bounding box center [99, 37] width 7 height 3
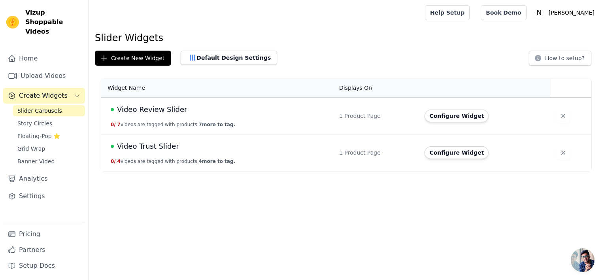
drag, startPoint x: 186, startPoint y: 159, endPoint x: 187, endPoint y: 151, distance: 8.0
click at [185, 153] on td "Video Trust Slider 0 / 4 videos are tagged with products. 4 more to tag." at bounding box center [217, 152] width 233 height 37
click at [437, 152] on button "Configure Widget" at bounding box center [456, 152] width 64 height 13
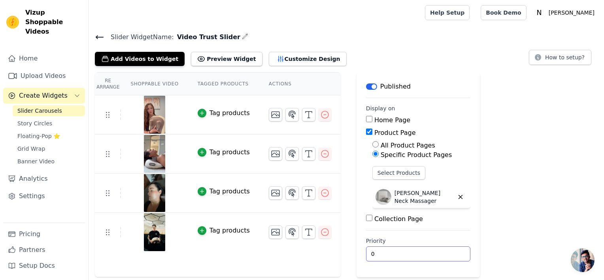
click at [394, 248] on input "0" at bounding box center [418, 253] width 104 height 15
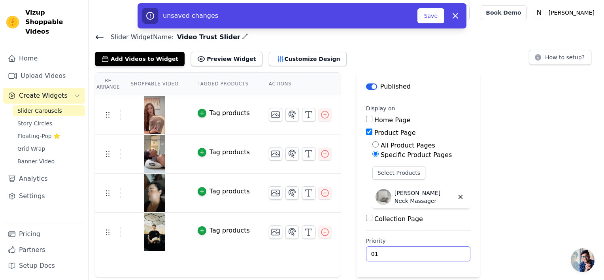
type input "0"
type input "1"
click at [435, 14] on button "Save" at bounding box center [430, 15] width 27 height 15
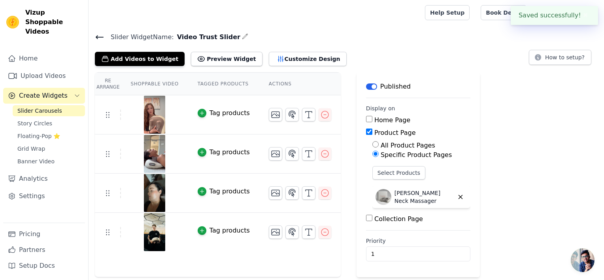
click at [101, 36] on icon at bounding box center [99, 36] width 9 height 9
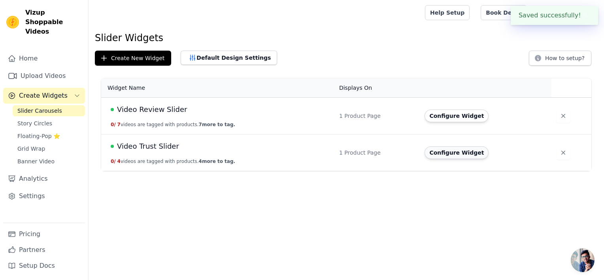
click at [441, 151] on button "Configure Widget" at bounding box center [456, 152] width 64 height 13
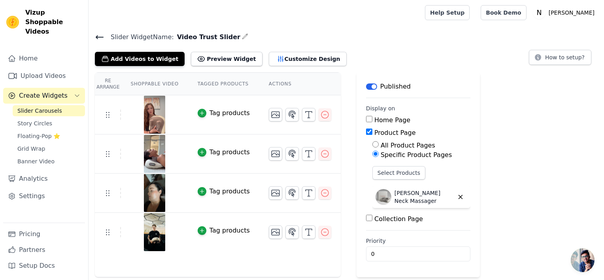
click at [584, 260] on span "Open chat" at bounding box center [583, 260] width 24 height 24
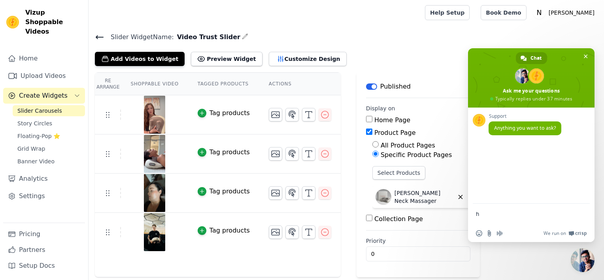
type textarea "hi"
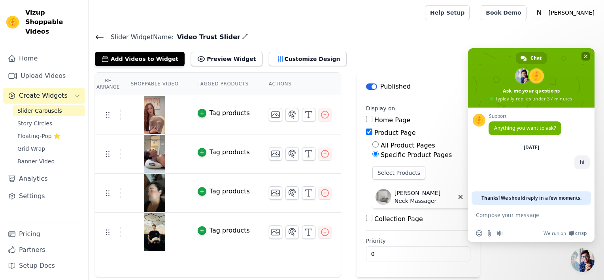
click at [585, 56] on span "Close chat" at bounding box center [586, 57] width 4 height 4
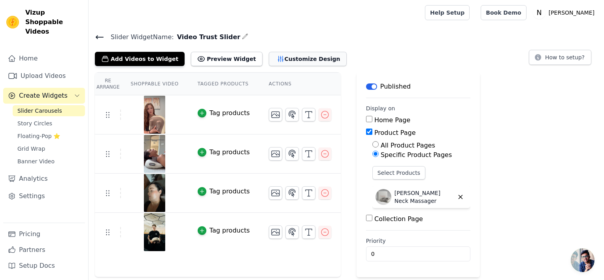
click at [275, 57] on button "Customize Design" at bounding box center [308, 59] width 78 height 14
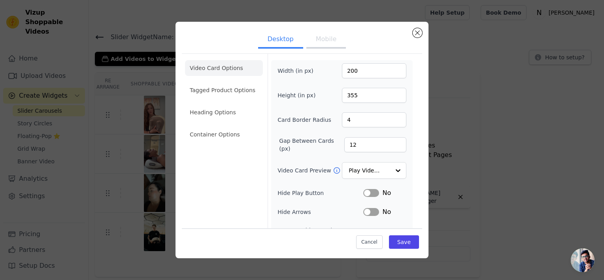
scroll to position [54, 0]
click at [236, 90] on li "Tagged Product Options" at bounding box center [224, 90] width 78 height 16
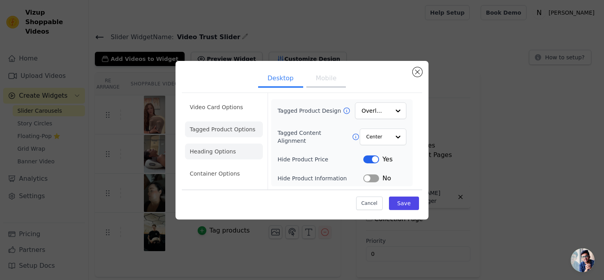
click at [234, 149] on li "Heading Options" at bounding box center [224, 151] width 78 height 16
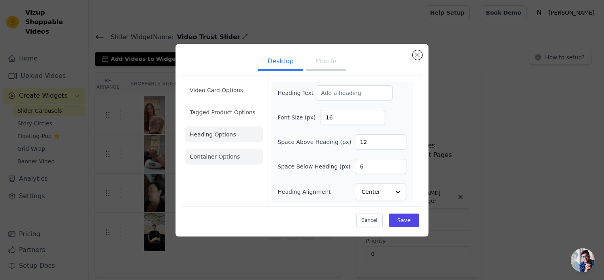
click at [229, 163] on ul "Video Card Options Tagged Product Options Heading Options Container Options" at bounding box center [224, 123] width 78 height 89
click at [228, 88] on li "Video Card Options" at bounding box center [224, 90] width 78 height 16
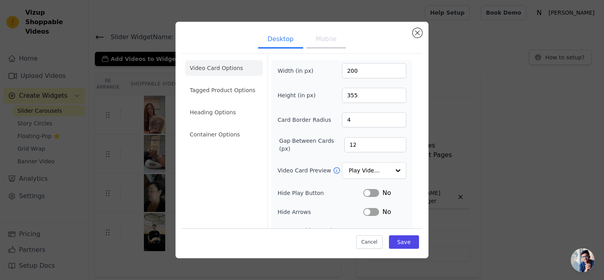
click at [315, 44] on button "Mobile" at bounding box center [326, 39] width 40 height 17
click at [286, 43] on button "Desktop" at bounding box center [280, 39] width 45 height 17
click at [416, 33] on button "Close modal" at bounding box center [417, 32] width 9 height 9
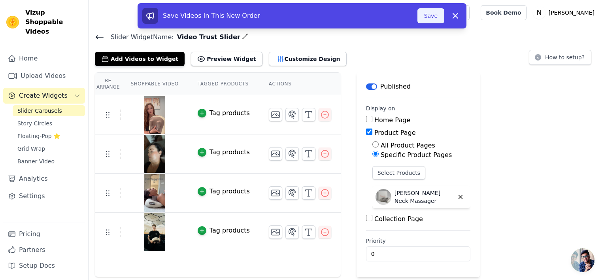
click at [433, 16] on button "Save" at bounding box center [430, 15] width 27 height 15
click at [424, 18] on button "Save" at bounding box center [430, 15] width 27 height 15
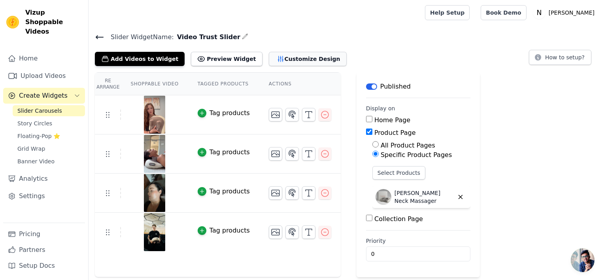
click at [286, 60] on button "Customize Design" at bounding box center [308, 59] width 78 height 14
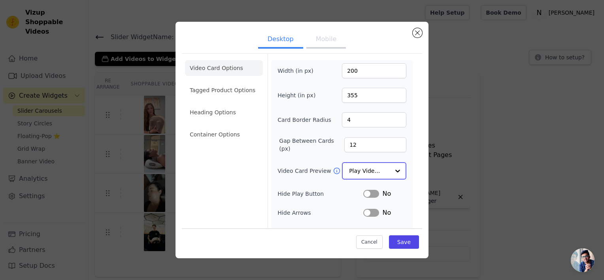
click at [392, 168] on div at bounding box center [398, 171] width 16 height 16
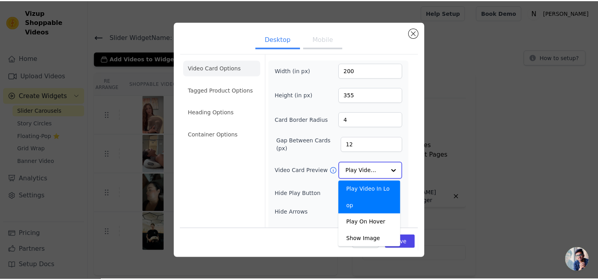
scroll to position [25, 0]
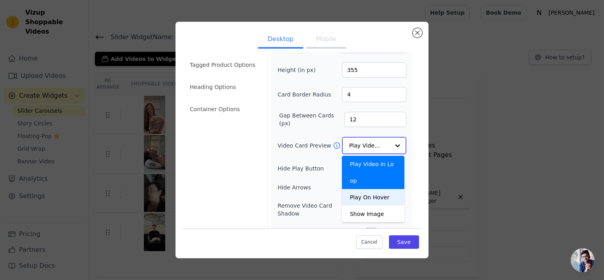
click at [379, 189] on div "Play On Hover" at bounding box center [373, 197] width 62 height 17
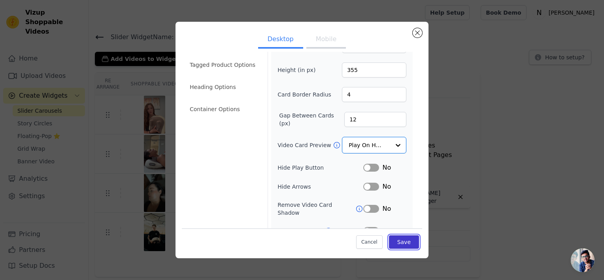
click at [408, 242] on button "Save" at bounding box center [404, 241] width 30 height 13
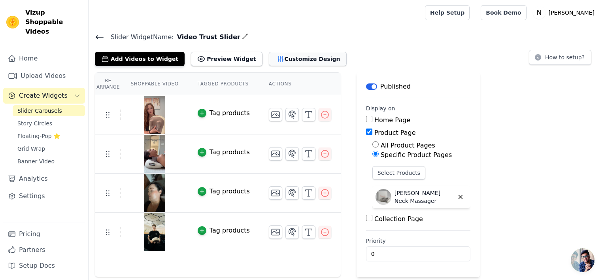
click at [278, 57] on button "Customize Design" at bounding box center [308, 59] width 78 height 14
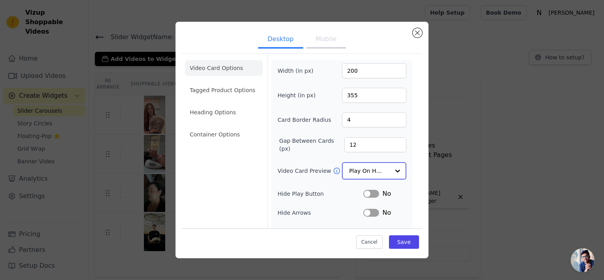
click at [376, 169] on input "Video Card Preview" at bounding box center [369, 171] width 41 height 16
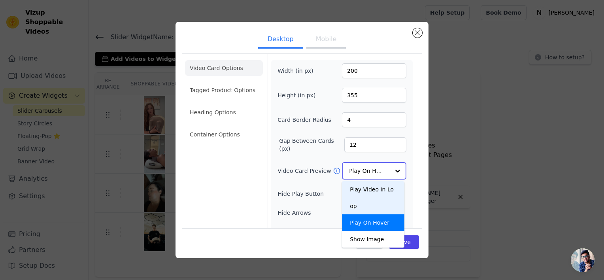
click at [380, 192] on div "Play Video In Loop" at bounding box center [373, 197] width 62 height 33
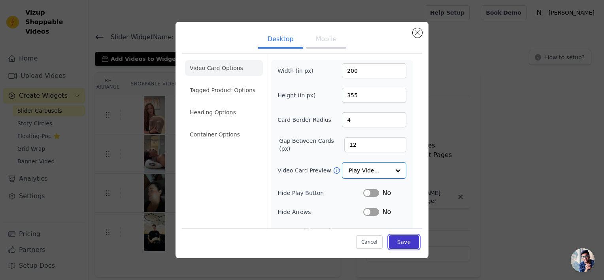
click at [401, 245] on button "Save" at bounding box center [404, 241] width 30 height 13
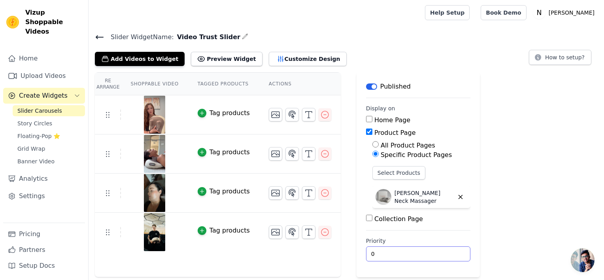
click at [381, 251] on input "0" at bounding box center [418, 253] width 104 height 15
click at [104, 35] on h4 "Slider Widget Name: Video Trust Slider" at bounding box center [346, 37] width 503 height 11
click at [104, 35] on icon at bounding box center [99, 36] width 9 height 9
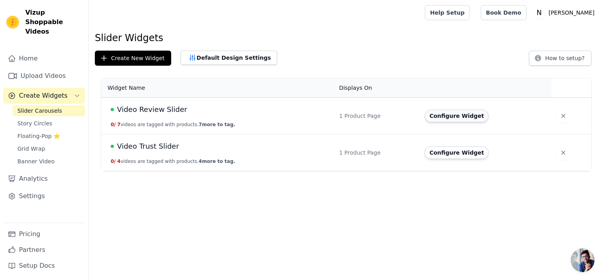
click at [443, 121] on button "Configure Widget" at bounding box center [456, 115] width 64 height 13
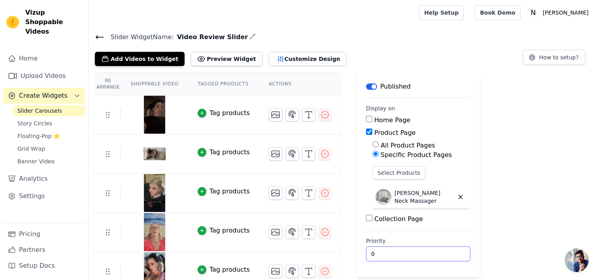
click at [398, 253] on input "0" at bounding box center [418, 253] width 104 height 15
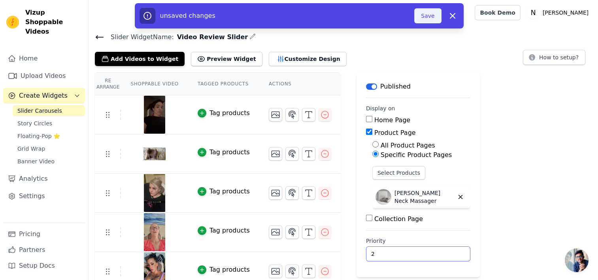
type input "2"
click at [431, 16] on button "Save" at bounding box center [427, 15] width 27 height 15
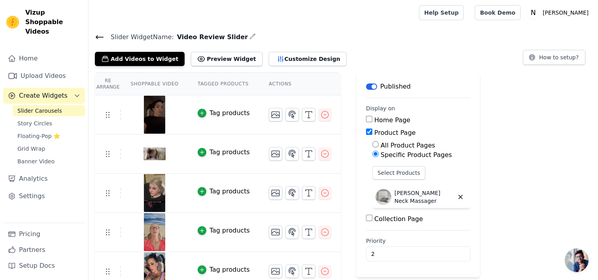
click at [579, 254] on span "Open chat" at bounding box center [577, 260] width 24 height 24
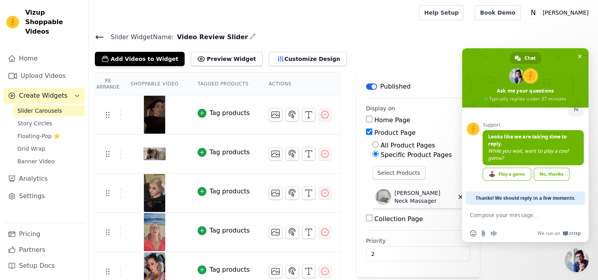
click at [546, 172] on div "No, thanks" at bounding box center [551, 174] width 36 height 13
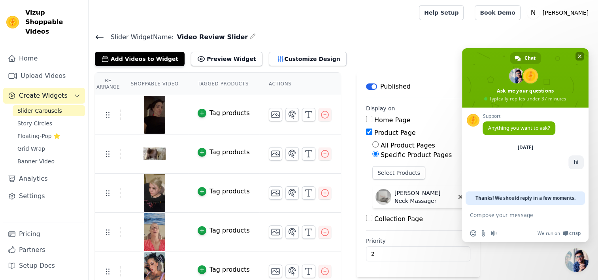
click at [578, 55] on span "Close chat" at bounding box center [580, 57] width 4 height 4
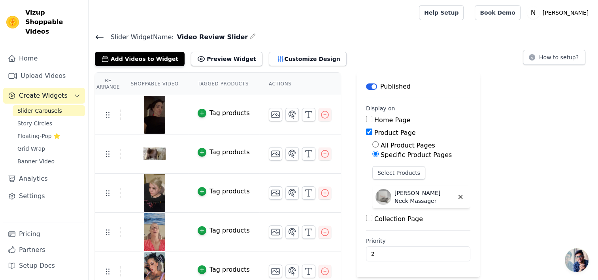
scroll to position [88, 0]
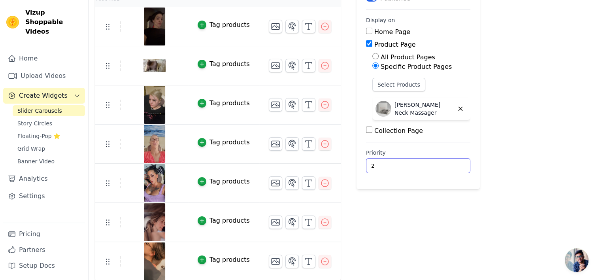
click at [390, 164] on input "2" at bounding box center [418, 165] width 104 height 15
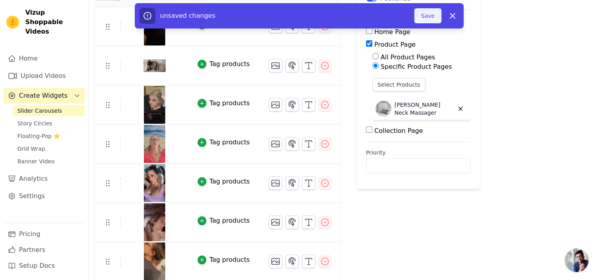
click at [425, 15] on button "Save" at bounding box center [427, 15] width 27 height 15
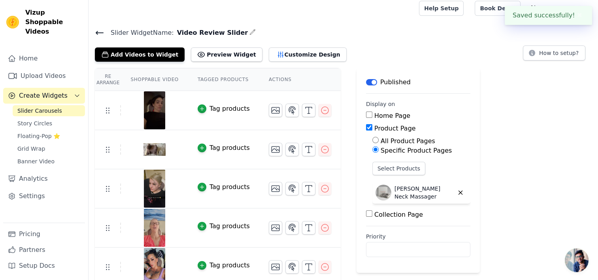
scroll to position [4, 0]
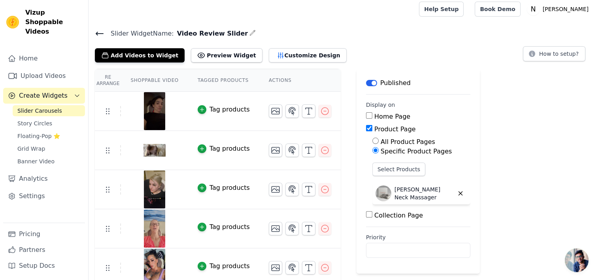
click at [98, 31] on icon at bounding box center [99, 33] width 9 height 9
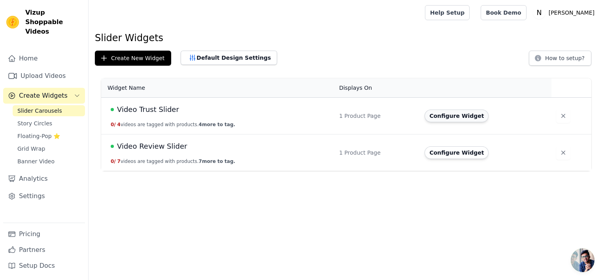
click at [457, 114] on button "Configure Widget" at bounding box center [456, 115] width 64 height 13
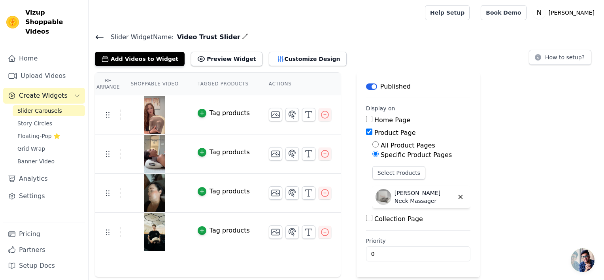
click at [96, 36] on icon at bounding box center [99, 36] width 9 height 9
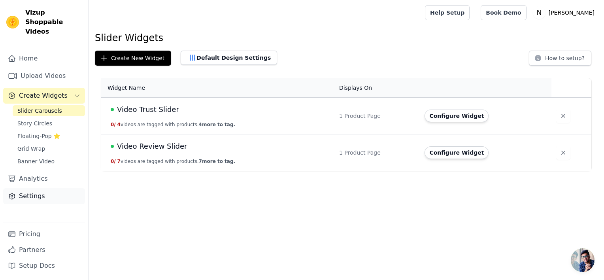
click at [49, 188] on link "Settings" at bounding box center [44, 196] width 82 height 16
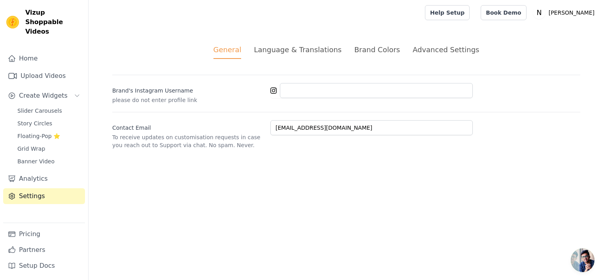
click at [425, 51] on div "Advanced Settings" at bounding box center [446, 49] width 66 height 11
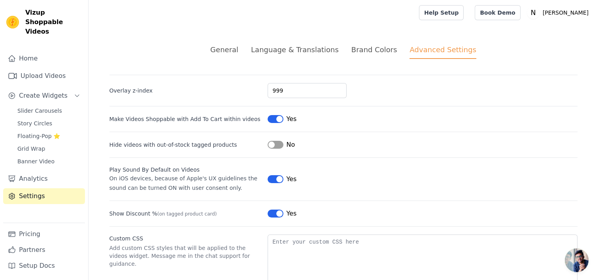
click at [237, 47] on div "General" at bounding box center [224, 49] width 28 height 11
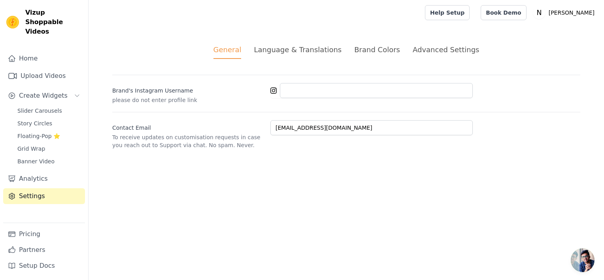
click at [460, 50] on div "Advanced Settings" at bounding box center [446, 49] width 66 height 11
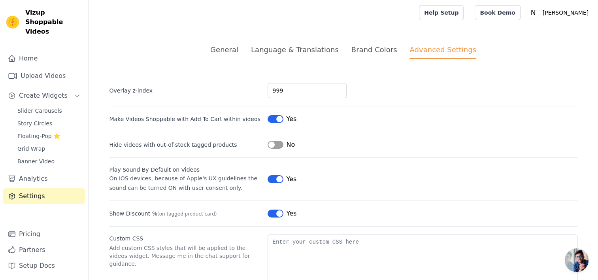
click at [226, 62] on div "General Language & Translations Brand Colors Advanced Settings unsaved changes …" at bounding box center [343, 174] width 506 height 298
click at [229, 53] on div "General" at bounding box center [224, 49] width 28 height 11
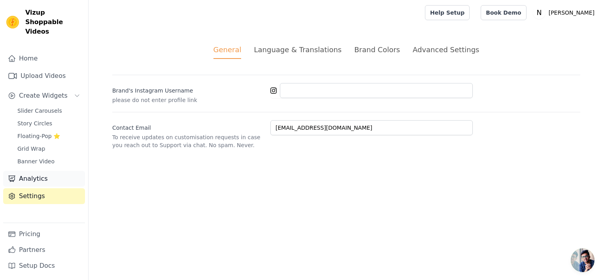
click at [46, 174] on link "Analytics" at bounding box center [44, 179] width 82 height 16
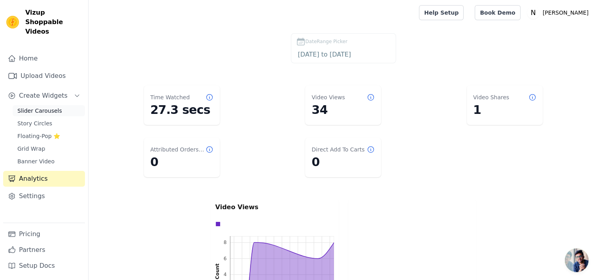
click at [47, 107] on span "Slider Carousels" at bounding box center [39, 111] width 45 height 8
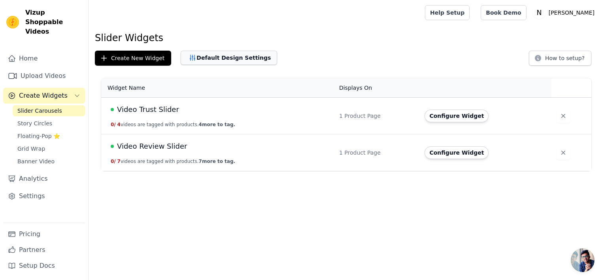
click at [239, 54] on button "Default Design Settings" at bounding box center [229, 58] width 96 height 14
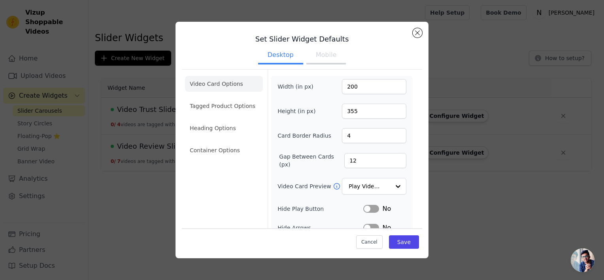
click at [314, 54] on button "Mobile" at bounding box center [326, 55] width 40 height 17
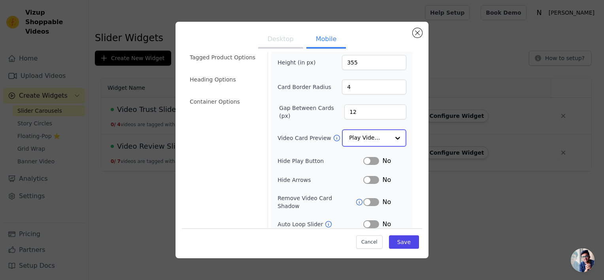
click at [373, 141] on input "Video Card Preview" at bounding box center [369, 138] width 41 height 16
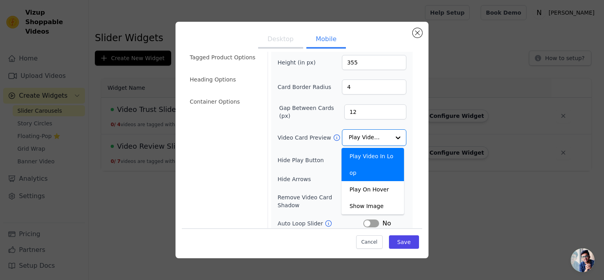
click at [465, 58] on div "Set Slider Widget Defaults Desktop Mobile Video Card Options Tagged Product Opt…" at bounding box center [302, 140] width 578 height 262
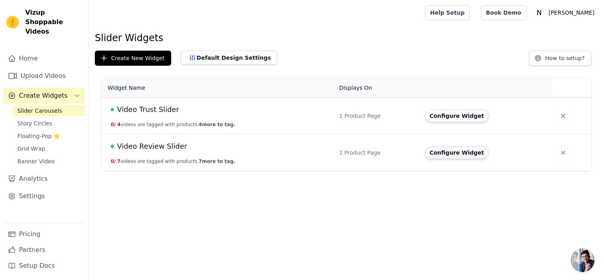
click at [436, 151] on button "Configure Widget" at bounding box center [456, 152] width 64 height 13
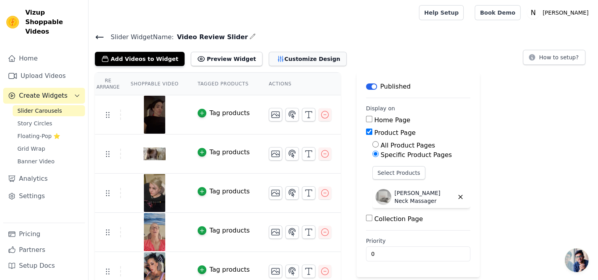
click at [278, 58] on button "Customize Design" at bounding box center [308, 59] width 78 height 14
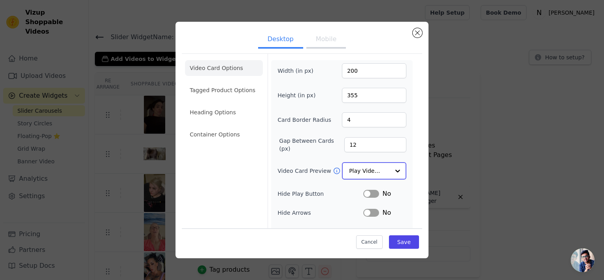
click at [370, 167] on input "Video Card Preview" at bounding box center [369, 171] width 41 height 16
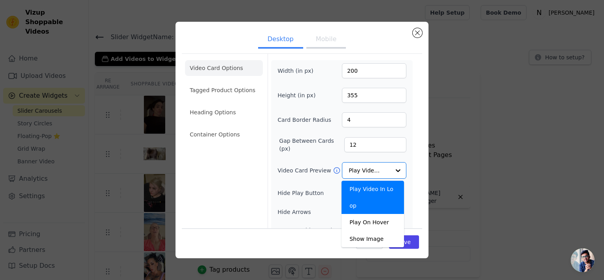
click at [510, 138] on div "Desktop Mobile Video Card Options Tagged Product Options Heading Options Contai…" at bounding box center [302, 140] width 578 height 262
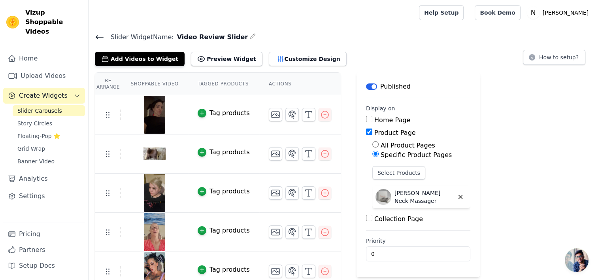
click at [100, 34] on icon at bounding box center [99, 36] width 9 height 9
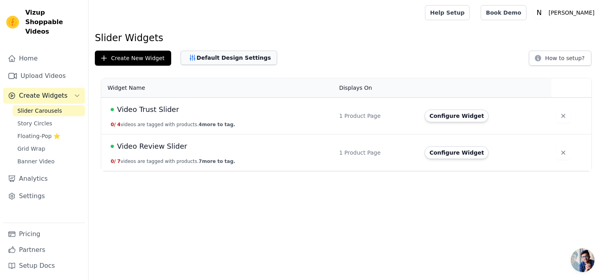
click at [232, 52] on button "Default Design Settings" at bounding box center [229, 58] width 96 height 14
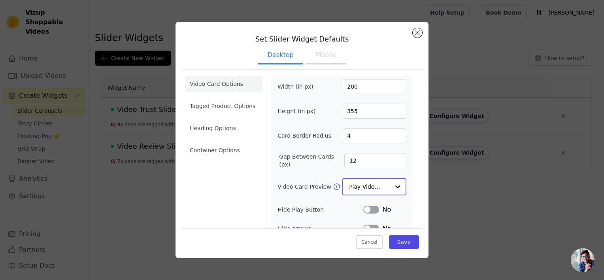
click at [393, 186] on div at bounding box center [398, 187] width 16 height 16
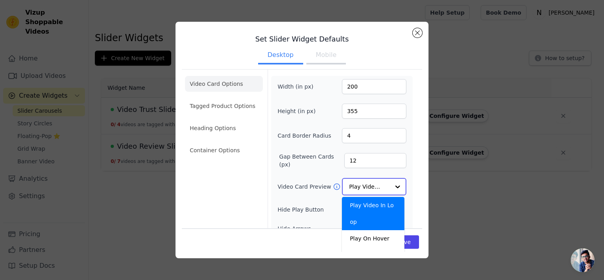
click at [394, 183] on div at bounding box center [398, 187] width 16 height 16
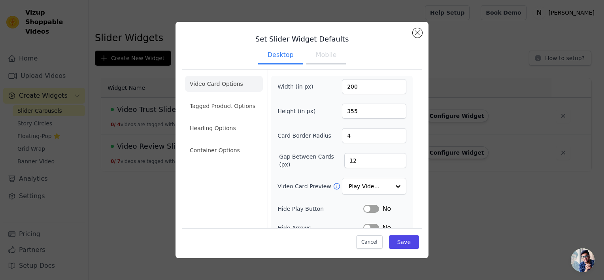
click at [322, 55] on button "Mobile" at bounding box center [326, 55] width 40 height 17
click at [390, 185] on div at bounding box center [398, 187] width 16 height 16
click at [407, 186] on form "Width (in px) 200 Height (in px) 355 Card Border Radius 4 Gap Between Cards (px…" at bounding box center [341, 205] width 148 height 270
click at [220, 127] on li "Heading Options" at bounding box center [224, 128] width 78 height 16
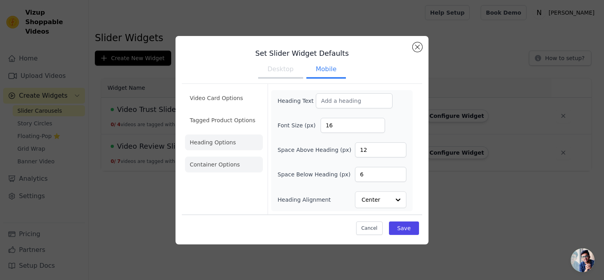
click at [227, 168] on li "Container Options" at bounding box center [224, 164] width 78 height 16
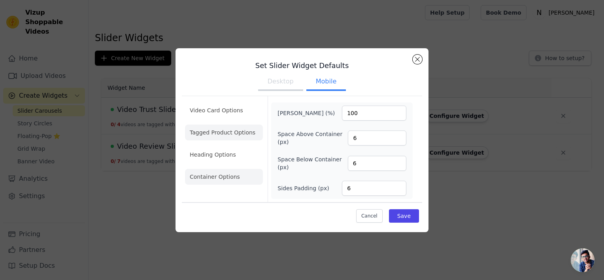
click at [223, 133] on li "Tagged Product Options" at bounding box center [224, 132] width 78 height 16
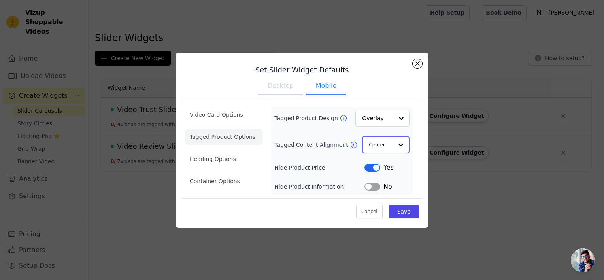
click at [398, 145] on div at bounding box center [401, 145] width 16 height 16
click at [399, 143] on div at bounding box center [401, 145] width 16 height 16
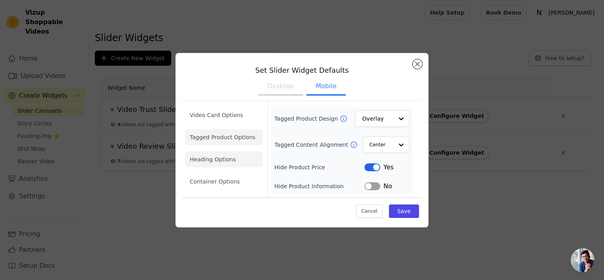
click at [239, 156] on li "Heading Options" at bounding box center [224, 159] width 78 height 16
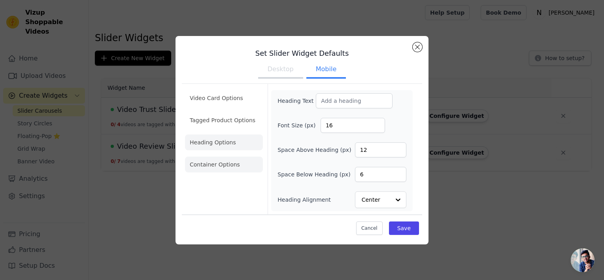
click at [234, 168] on li "Container Options" at bounding box center [224, 164] width 78 height 16
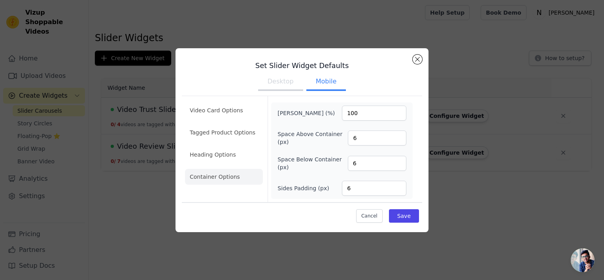
drag, startPoint x: 234, startPoint y: 168, endPoint x: 220, endPoint y: 176, distance: 16.4
click at [220, 176] on li "Container Options" at bounding box center [224, 177] width 78 height 16
click at [417, 59] on button "Close modal" at bounding box center [417, 59] width 9 height 9
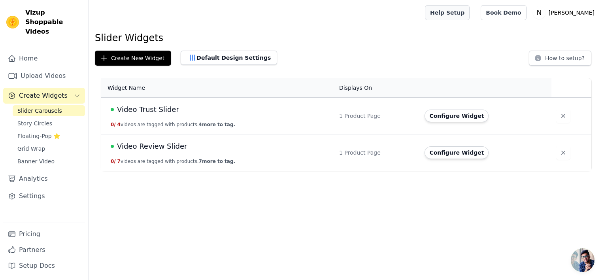
click at [483, 5] on div "Help Setup Book Demo Open user menu N Noémia Settings Help Docs Sign out" at bounding box center [511, 12] width 173 height 25
click at [469, 10] on link "Help Setup" at bounding box center [447, 12] width 45 height 15
click at [455, 153] on button "Configure Widget" at bounding box center [456, 152] width 64 height 13
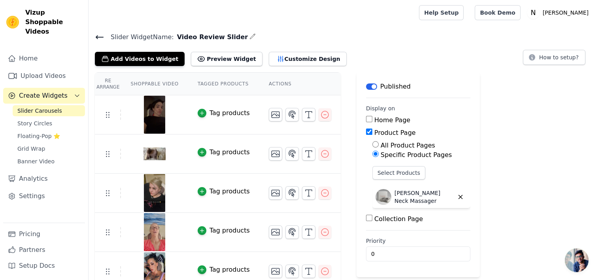
click at [235, 104] on td "Tag products" at bounding box center [223, 114] width 71 height 39
click at [96, 36] on icon at bounding box center [99, 37] width 7 height 3
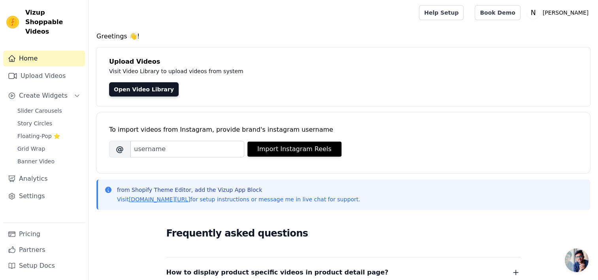
click at [575, 256] on span "Open chat" at bounding box center [577, 260] width 24 height 24
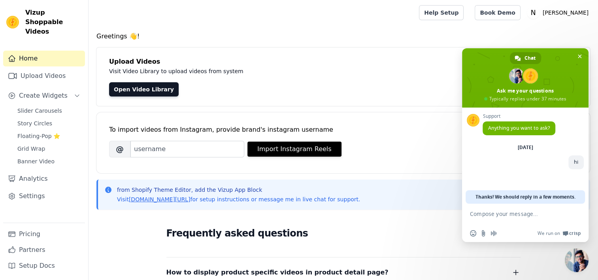
click at [369, 39] on h4 "Greetings 👋!" at bounding box center [343, 36] width 494 height 9
click at [43, 107] on span "Slider Carousels" at bounding box center [39, 111] width 45 height 8
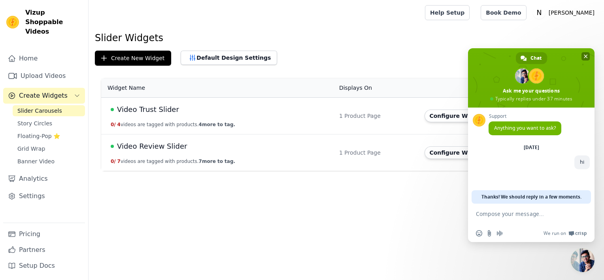
click at [584, 55] on span "Close chat" at bounding box center [586, 57] width 4 height 4
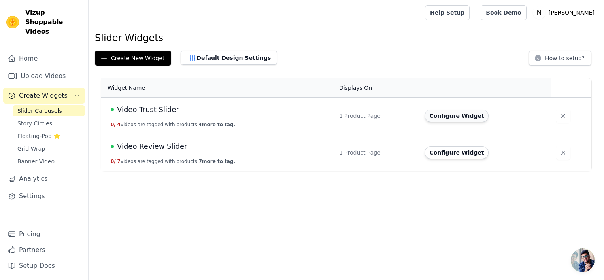
click at [444, 119] on button "Configure Widget" at bounding box center [456, 115] width 64 height 13
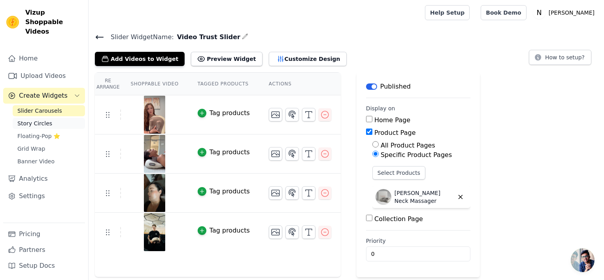
click at [51, 118] on link "Story Circles" at bounding box center [49, 123] width 72 height 11
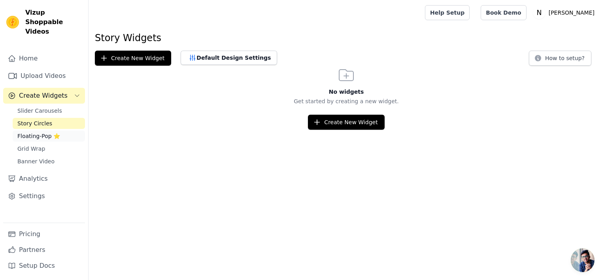
click at [51, 132] on span "Floating-Pop ⭐" at bounding box center [38, 136] width 43 height 8
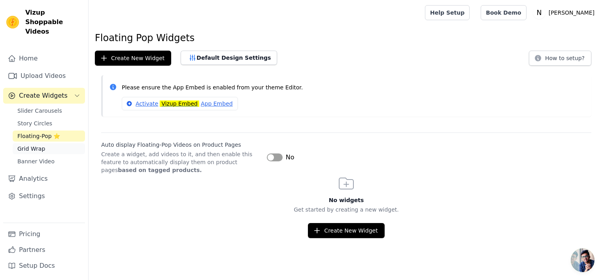
click at [53, 143] on link "Grid Wrap" at bounding box center [49, 148] width 72 height 11
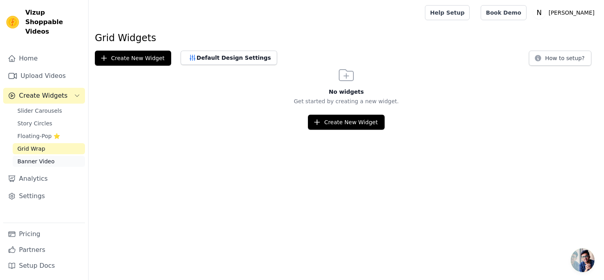
click at [54, 156] on link "Banner Video" at bounding box center [49, 161] width 72 height 11
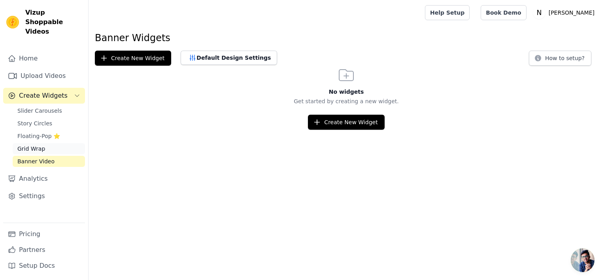
click at [53, 143] on link "Grid Wrap" at bounding box center [49, 148] width 72 height 11
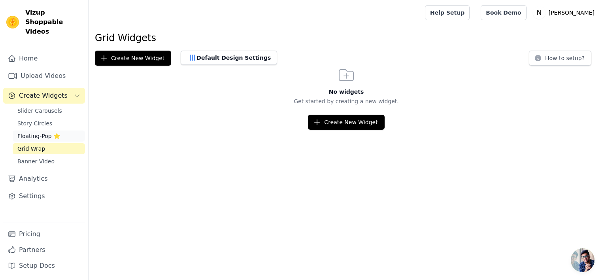
click at [51, 132] on span "Floating-Pop ⭐" at bounding box center [38, 136] width 43 height 8
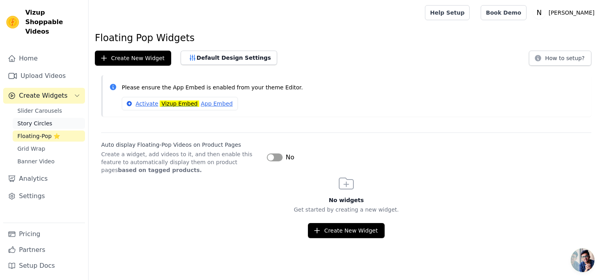
click at [49, 118] on link "Story Circles" at bounding box center [49, 123] width 72 height 11
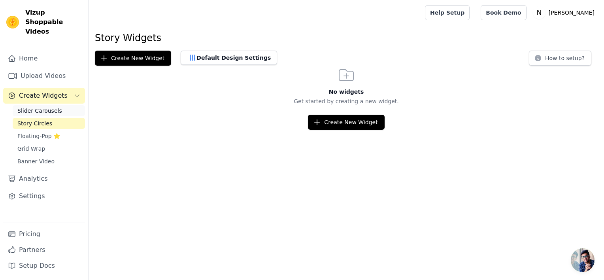
click at [52, 107] on span "Slider Carousels" at bounding box center [39, 111] width 45 height 8
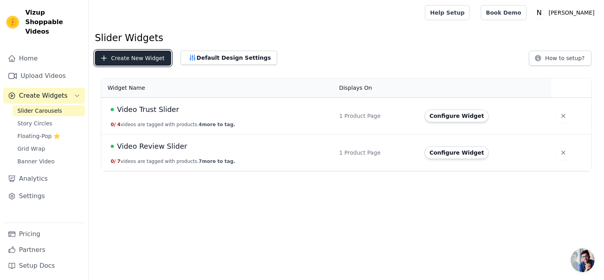
click at [160, 57] on button "Create New Widget" at bounding box center [133, 58] width 76 height 15
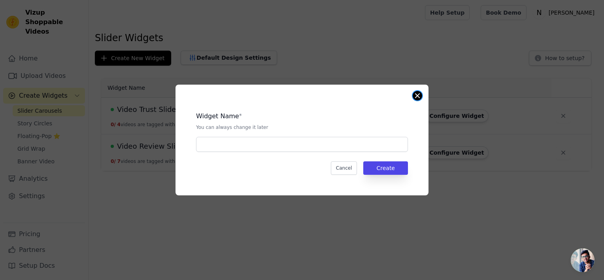
click at [420, 94] on button "Close modal" at bounding box center [417, 95] width 9 height 9
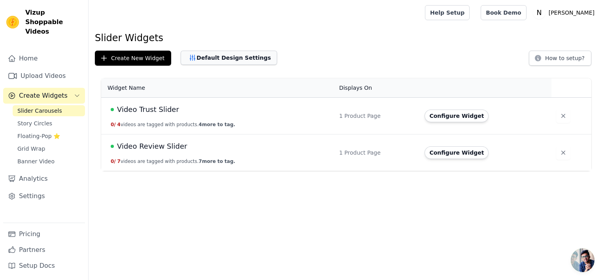
click at [229, 58] on button "Default Design Settings" at bounding box center [229, 58] width 96 height 14
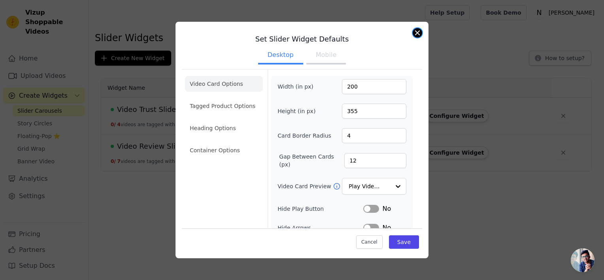
click at [418, 31] on button "Close modal" at bounding box center [417, 32] width 9 height 9
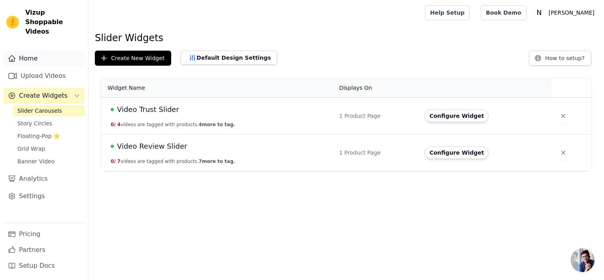
click at [28, 51] on link "Home" at bounding box center [44, 59] width 82 height 16
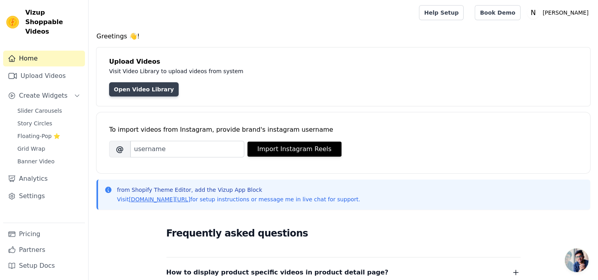
click at [141, 91] on link "Open Video Library" at bounding box center [144, 89] width 70 height 14
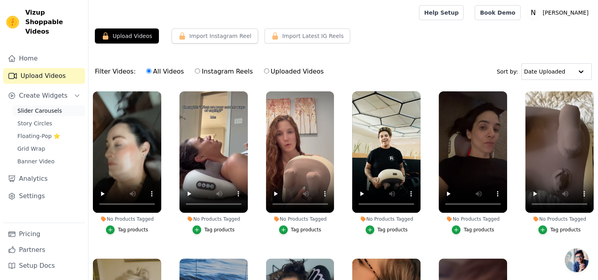
click at [42, 107] on span "Slider Carousels" at bounding box center [39, 111] width 45 height 8
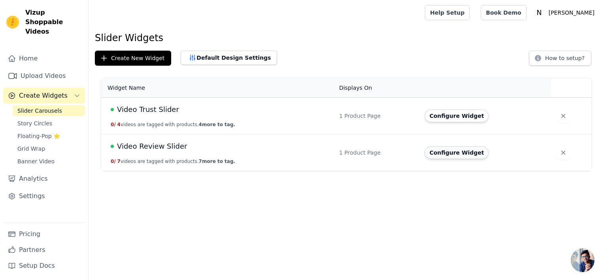
click at [463, 153] on button "Configure Widget" at bounding box center [456, 152] width 64 height 13
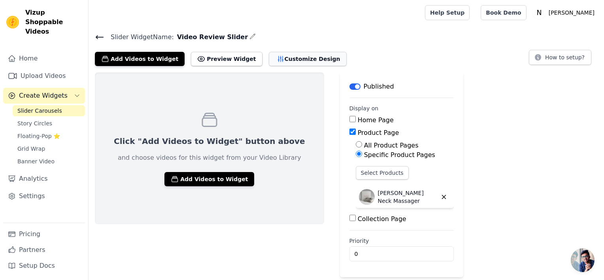
click at [282, 57] on button "Customize Design" at bounding box center [308, 59] width 78 height 14
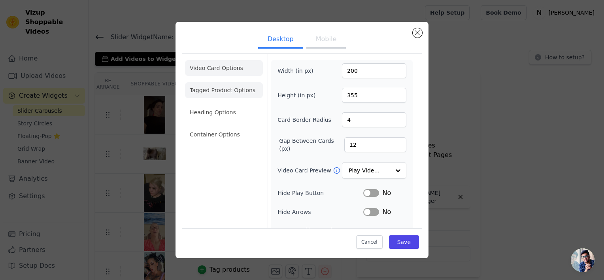
click at [231, 93] on li "Tagged Product Options" at bounding box center [224, 90] width 78 height 16
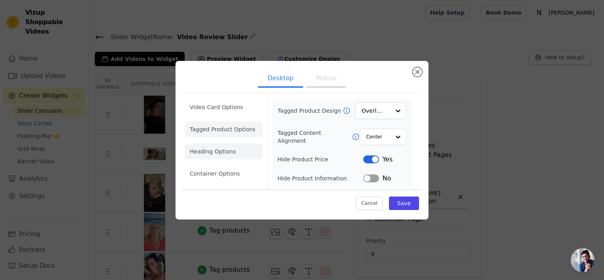
click at [228, 149] on li "Heading Options" at bounding box center [224, 151] width 78 height 16
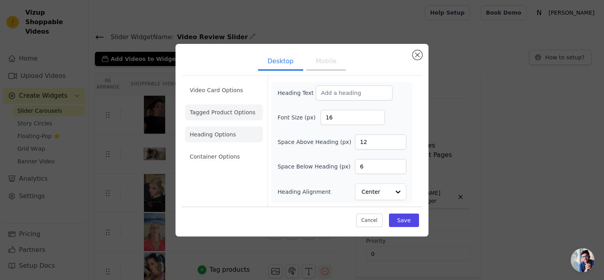
click at [220, 118] on li "Tagged Product Options" at bounding box center [224, 112] width 78 height 16
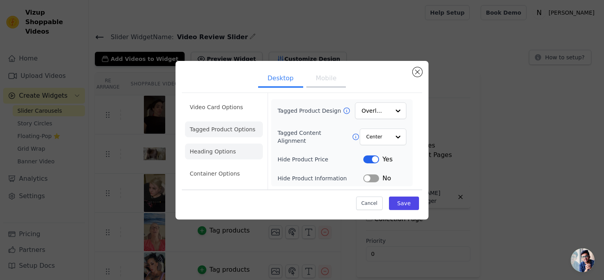
click at [220, 144] on li "Heading Options" at bounding box center [224, 151] width 78 height 16
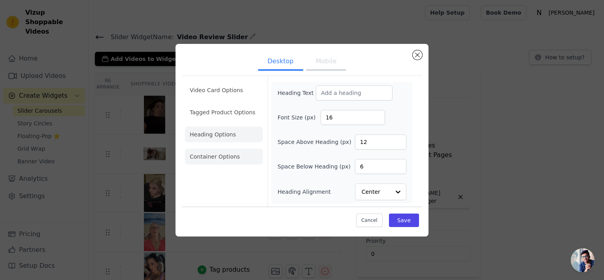
click at [221, 160] on li "Container Options" at bounding box center [224, 157] width 78 height 16
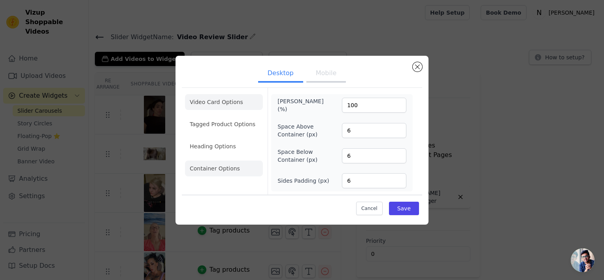
click at [220, 109] on li "Video Card Options" at bounding box center [224, 102] width 78 height 16
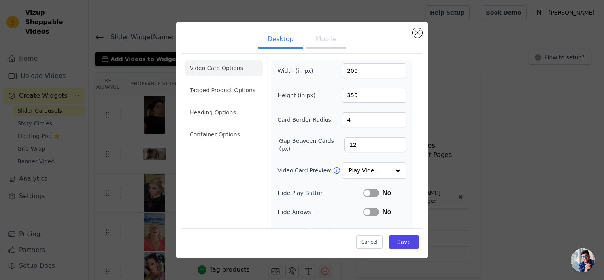
click at [321, 41] on button "Mobile" at bounding box center [326, 39] width 40 height 17
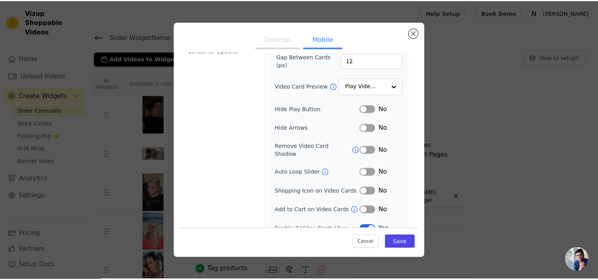
scroll to position [87, 0]
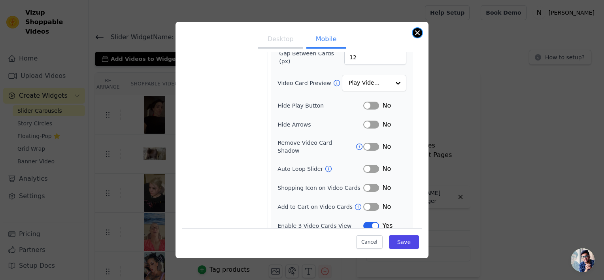
click at [417, 35] on button "Close modal" at bounding box center [417, 32] width 9 height 9
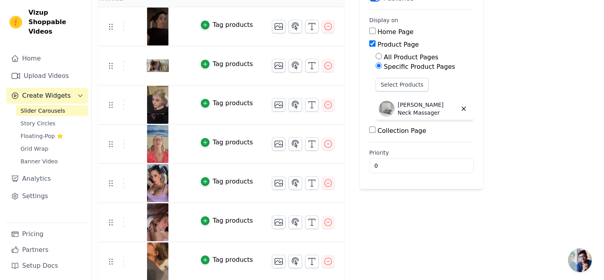
scroll to position [0, 0]
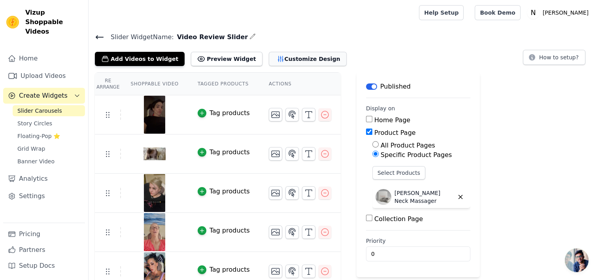
click at [295, 62] on button "Customize Design" at bounding box center [308, 59] width 78 height 14
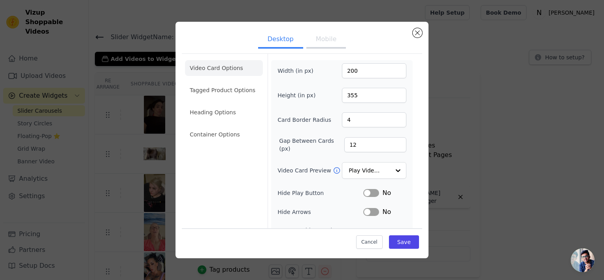
click at [295, 62] on div "Width (in px) 200 Height (in px) 355 Card Border Radius 4 Gap Between Cards (px…" at bounding box center [341, 181] width 141 height 242
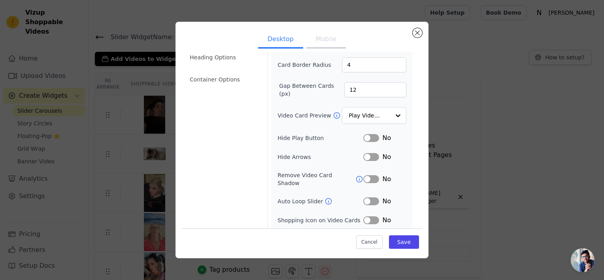
scroll to position [68, 0]
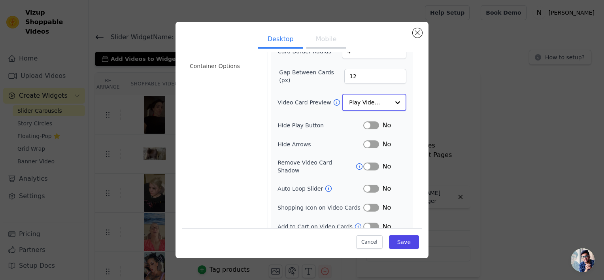
click at [371, 100] on input "Video Card Preview" at bounding box center [369, 102] width 41 height 16
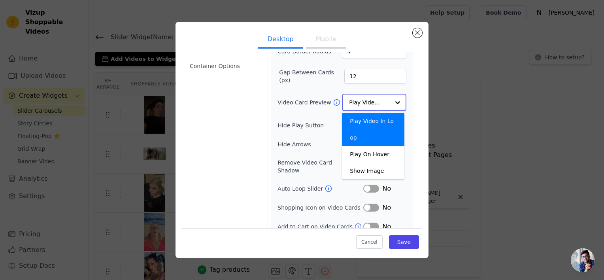
click at [371, 100] on input "Video Card Preview" at bounding box center [369, 102] width 41 height 16
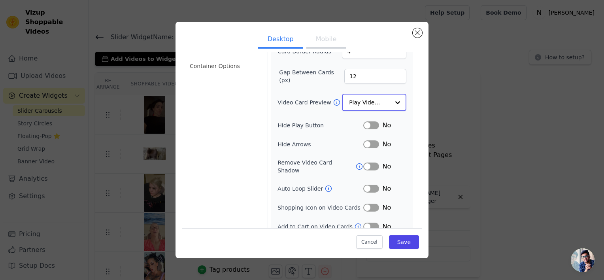
scroll to position [0, 0]
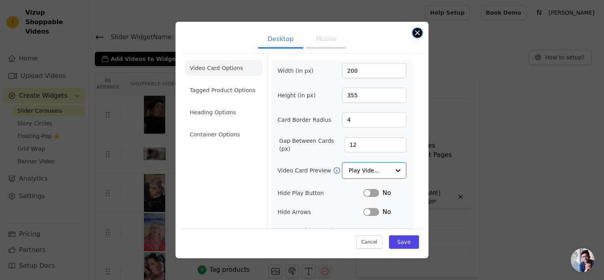
click at [413, 34] on button "Close modal" at bounding box center [417, 32] width 9 height 9
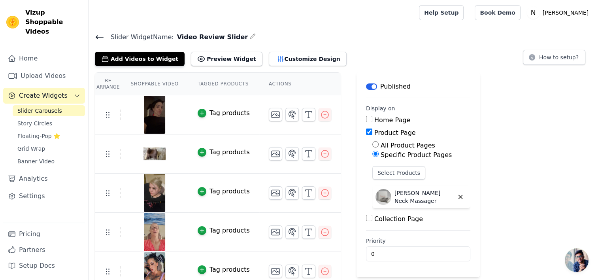
click at [98, 34] on icon at bounding box center [99, 36] width 9 height 9
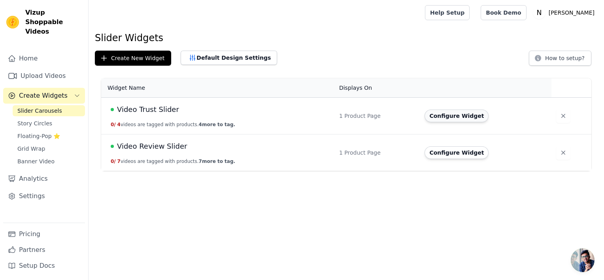
click at [458, 114] on button "Configure Widget" at bounding box center [456, 115] width 64 height 13
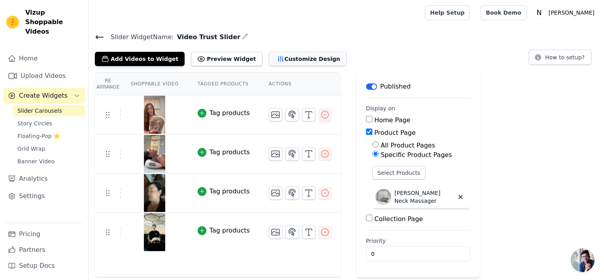
click at [296, 55] on button "Customize Design" at bounding box center [308, 59] width 78 height 14
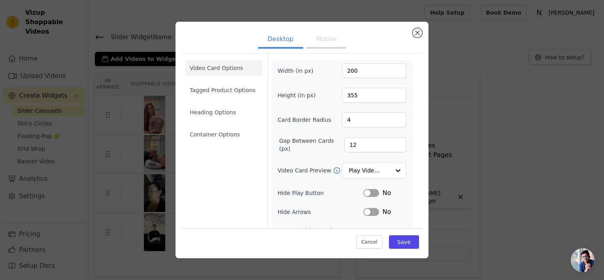
click at [314, 41] on button "Mobile" at bounding box center [326, 39] width 40 height 17
click at [275, 38] on button "Desktop" at bounding box center [280, 39] width 45 height 17
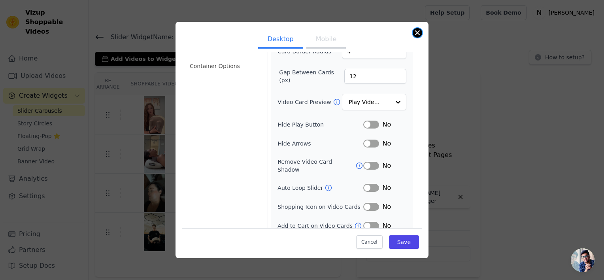
click at [420, 29] on div "Desktop Mobile Video Card Options Tagged Product Options Heading Options Contai…" at bounding box center [301, 140] width 253 height 236
click at [416, 33] on button "Close modal" at bounding box center [417, 32] width 9 height 9
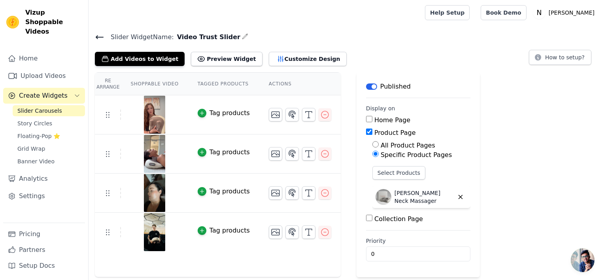
click at [98, 36] on icon at bounding box center [99, 36] width 9 height 9
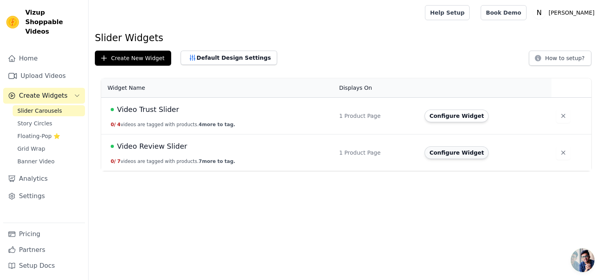
click at [469, 152] on button "Configure Widget" at bounding box center [456, 152] width 64 height 13
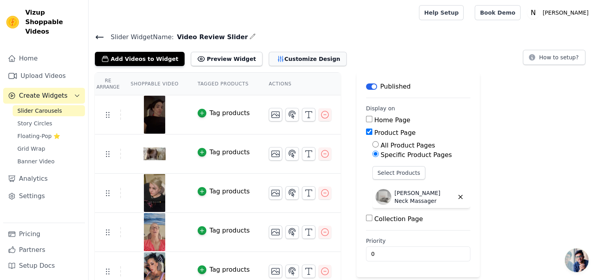
click at [271, 55] on button "Customize Design" at bounding box center [308, 59] width 78 height 14
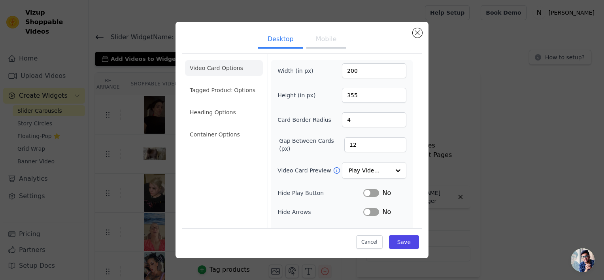
scroll to position [68, 0]
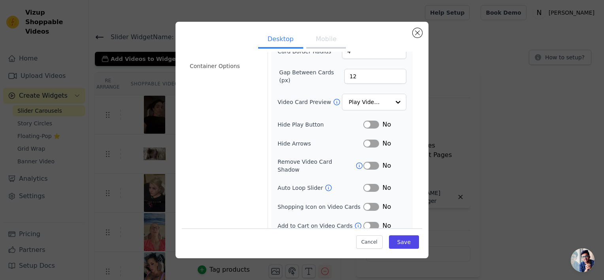
click at [317, 44] on button "Mobile" at bounding box center [326, 39] width 40 height 17
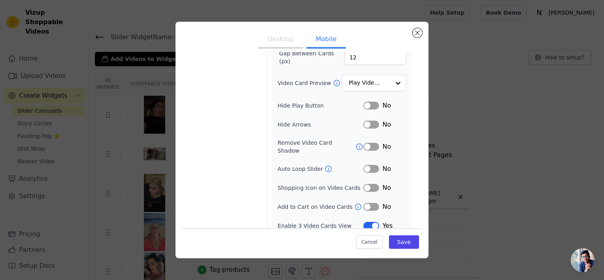
scroll to position [0, 0]
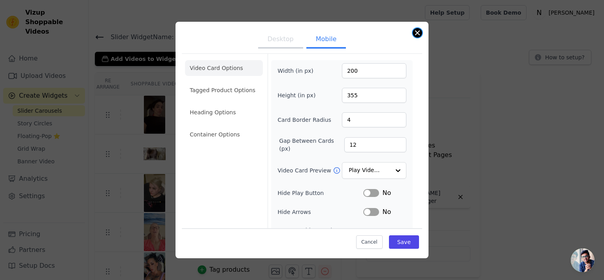
click at [416, 30] on button "Close modal" at bounding box center [417, 32] width 9 height 9
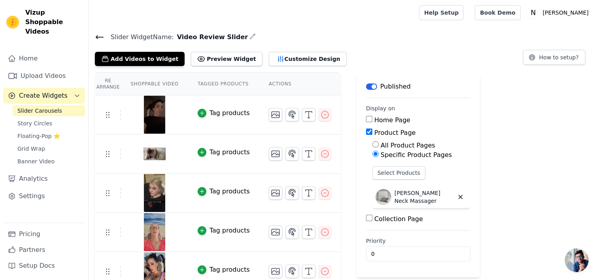
click at [103, 35] on icon at bounding box center [99, 36] width 9 height 9
